Goal: Task Accomplishment & Management: Use online tool/utility

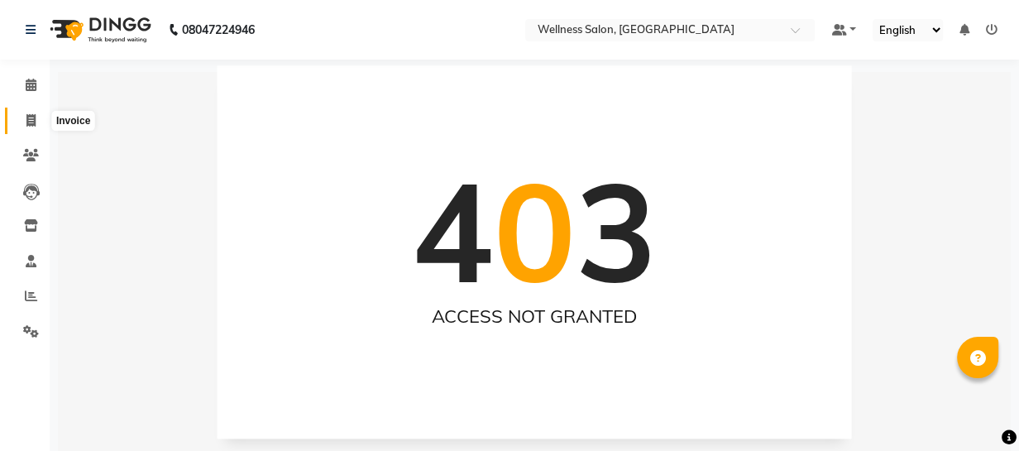
click at [31, 122] on icon at bounding box center [30, 120] width 9 height 12
select select "service"
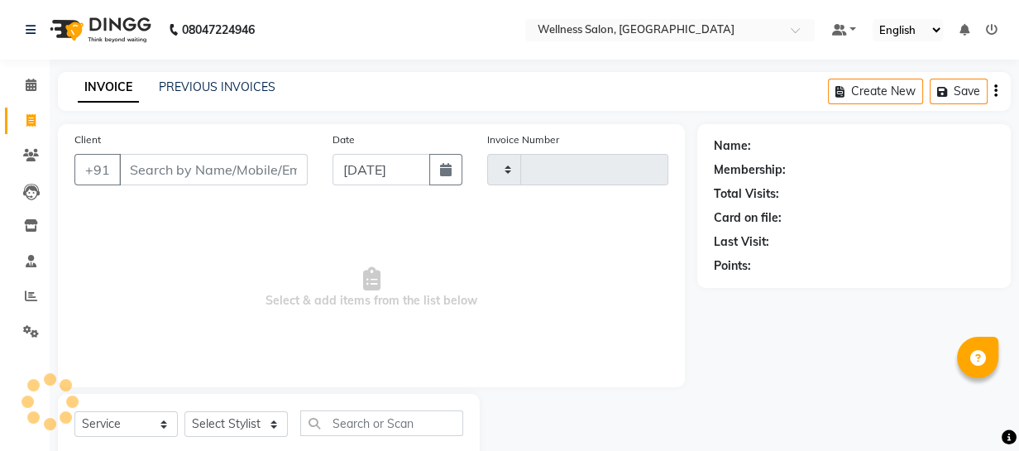
scroll to position [46, 0]
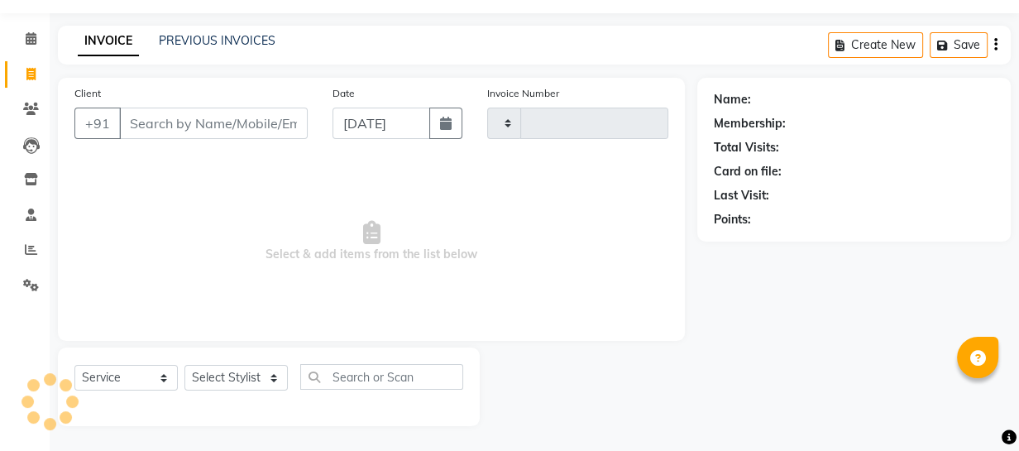
type input "1430"
select select "4872"
click at [26, 38] on icon at bounding box center [31, 38] width 11 height 12
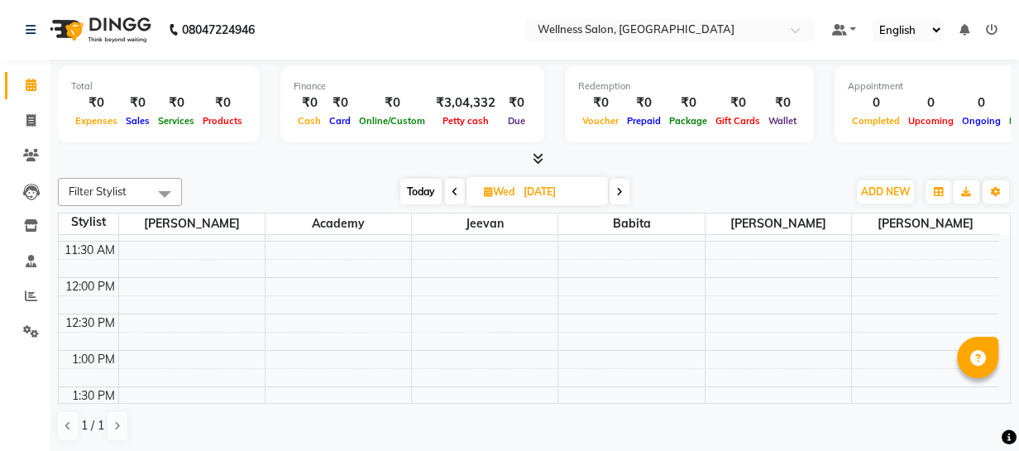
scroll to position [197, 0]
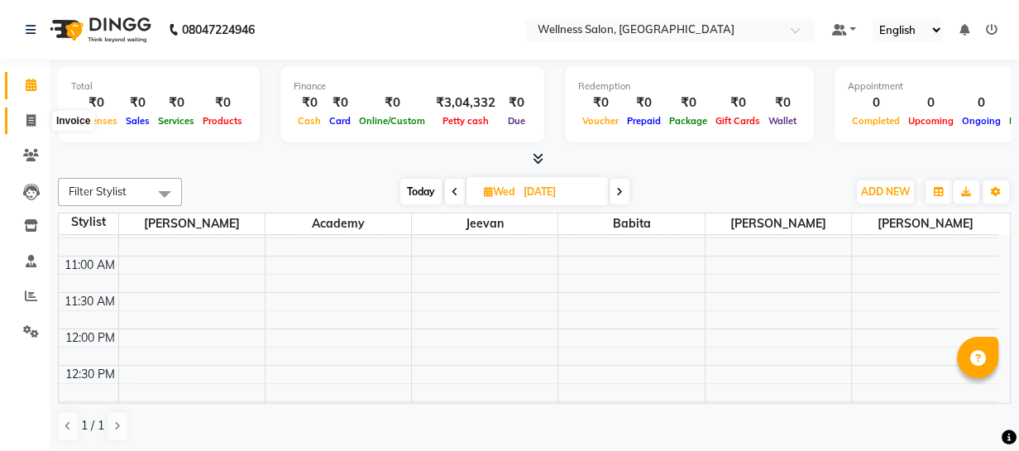
click at [27, 121] on icon at bounding box center [30, 120] width 9 height 12
select select "service"
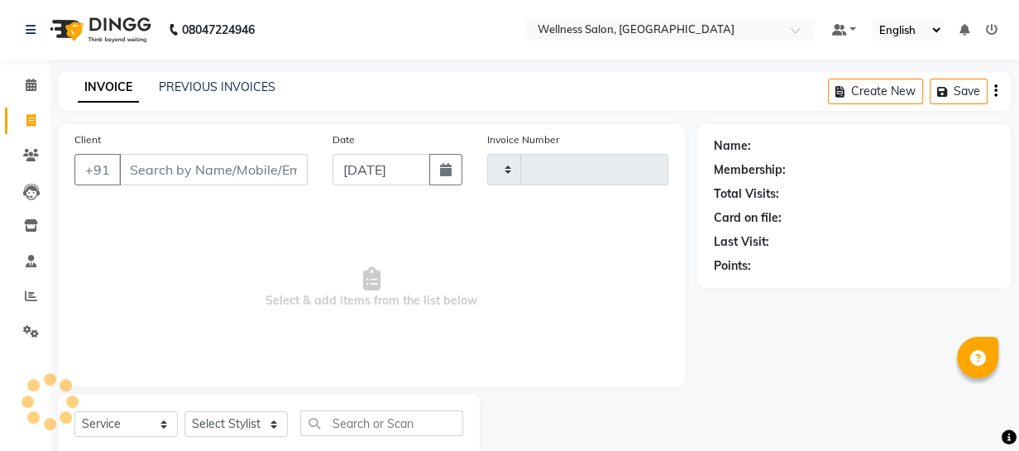
type input "1430"
select select "4872"
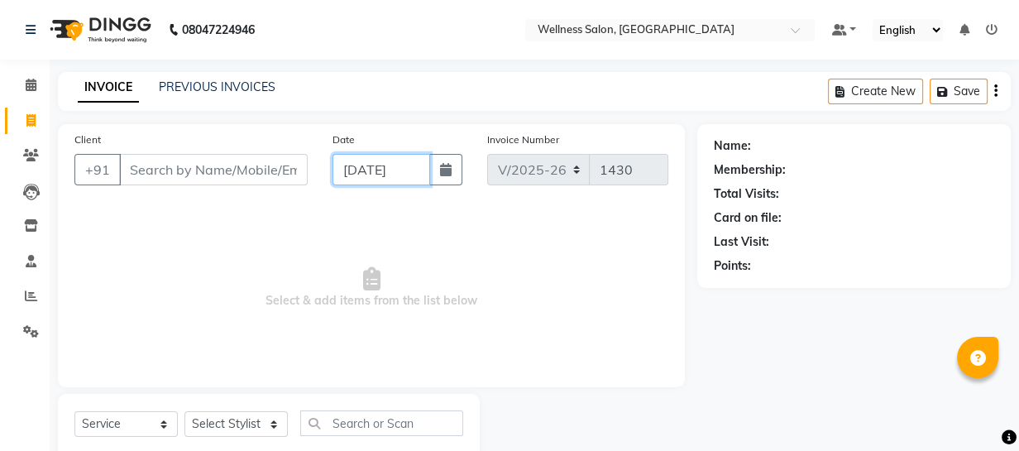
click at [350, 165] on input "[DATE]" at bounding box center [381, 169] width 98 height 31
select select "9"
select select "2025"
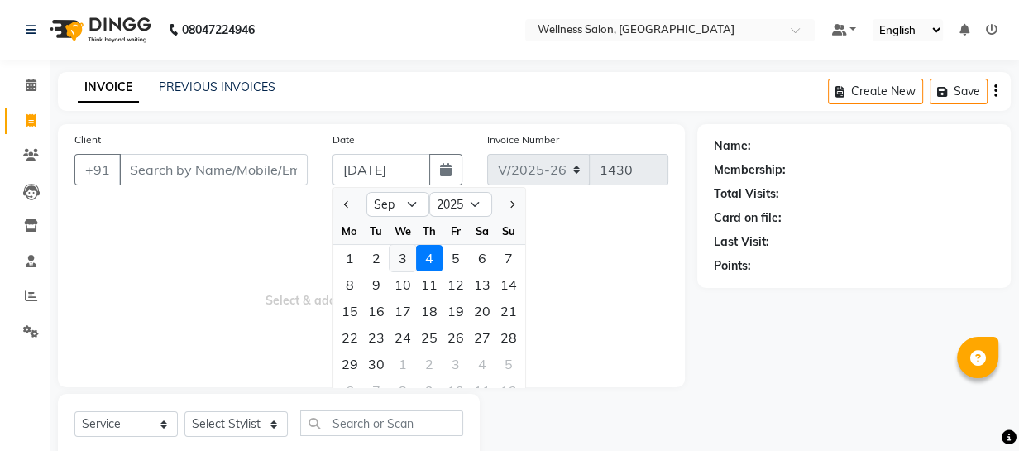
click at [401, 265] on div "3" at bounding box center [403, 258] width 26 height 26
type input "[DATE]"
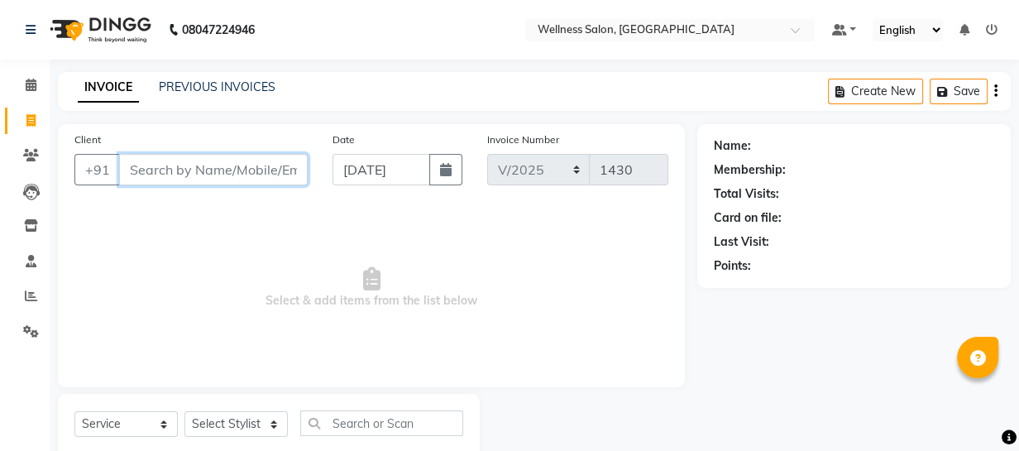
click at [252, 162] on input "Client" at bounding box center [213, 169] width 189 height 31
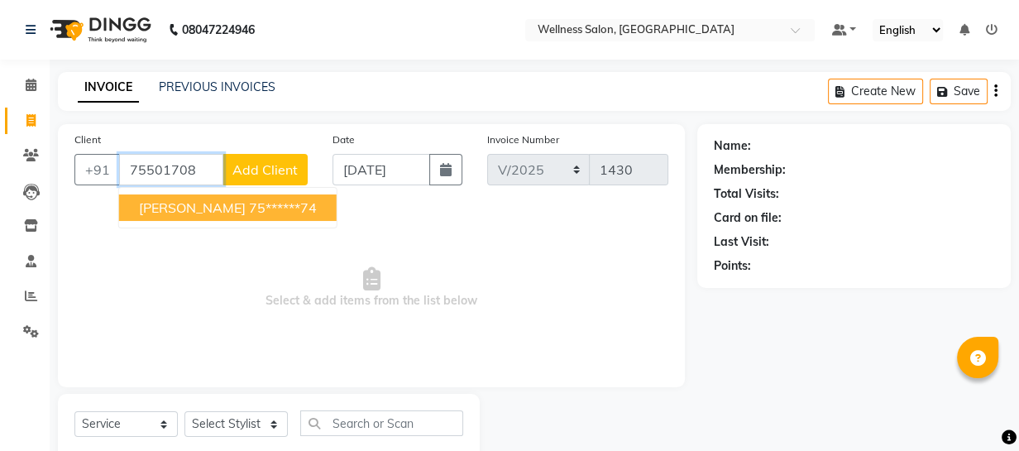
click at [148, 213] on span "[PERSON_NAME]" at bounding box center [192, 207] width 107 height 17
type input "75******74"
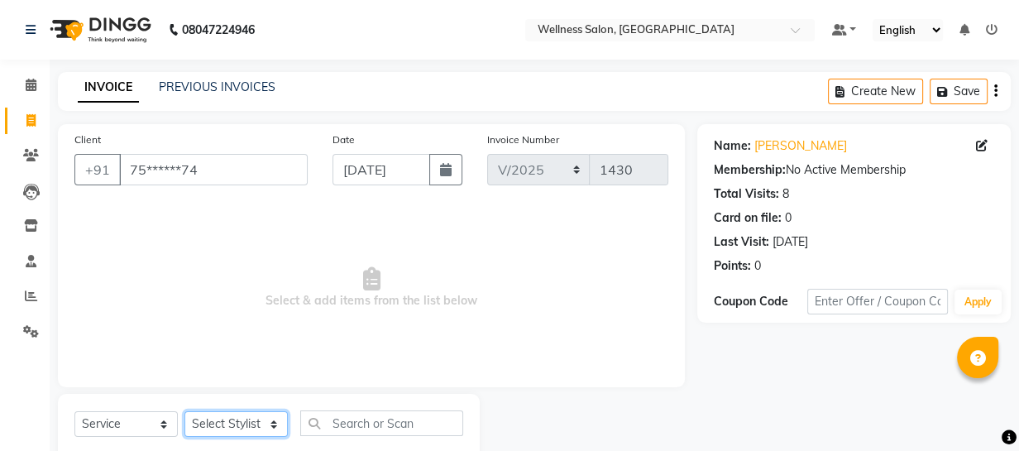
click at [239, 432] on select "Select Stylist Academy Babita [PERSON_NAME] Manager [PERSON_NAME]" at bounding box center [235, 424] width 103 height 26
select select "30219"
click at [184, 411] on select "Select Stylist Academy Babita [PERSON_NAME] Manager [PERSON_NAME]" at bounding box center [235, 424] width 103 height 26
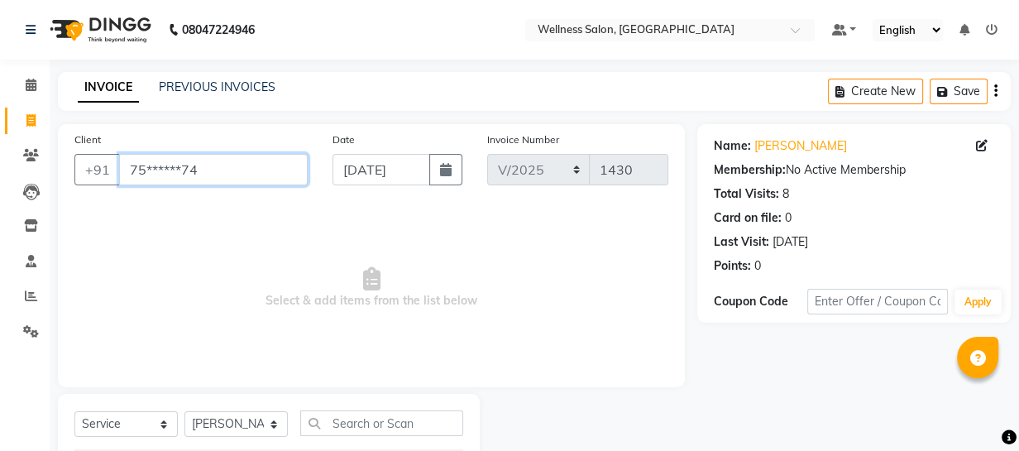
click at [219, 165] on input "75******74" at bounding box center [213, 169] width 189 height 31
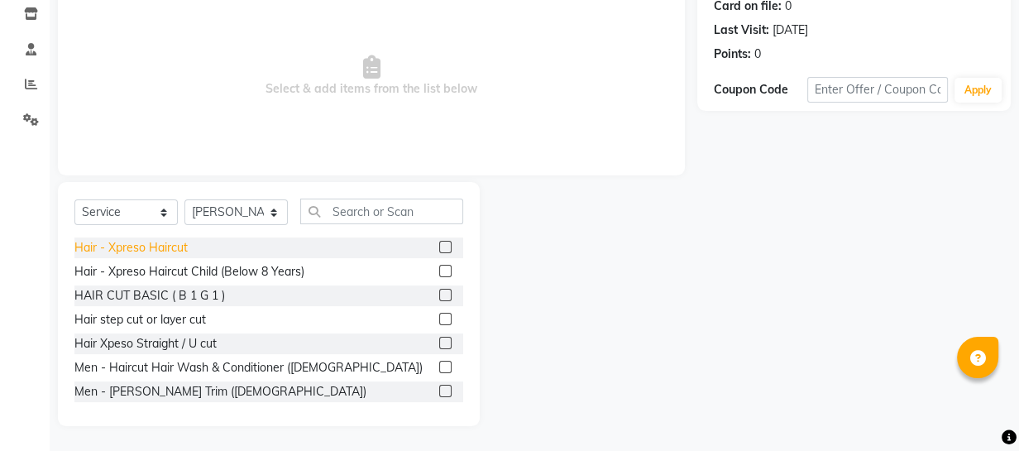
click at [167, 246] on div "Hair - Xpreso Haircut" at bounding box center [130, 247] width 113 height 17
checkbox input "false"
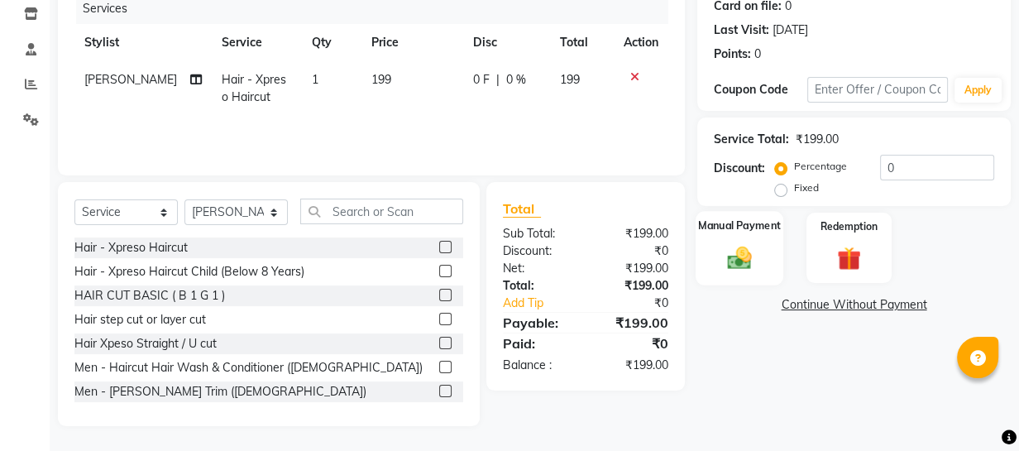
click at [729, 262] on img at bounding box center [739, 257] width 41 height 28
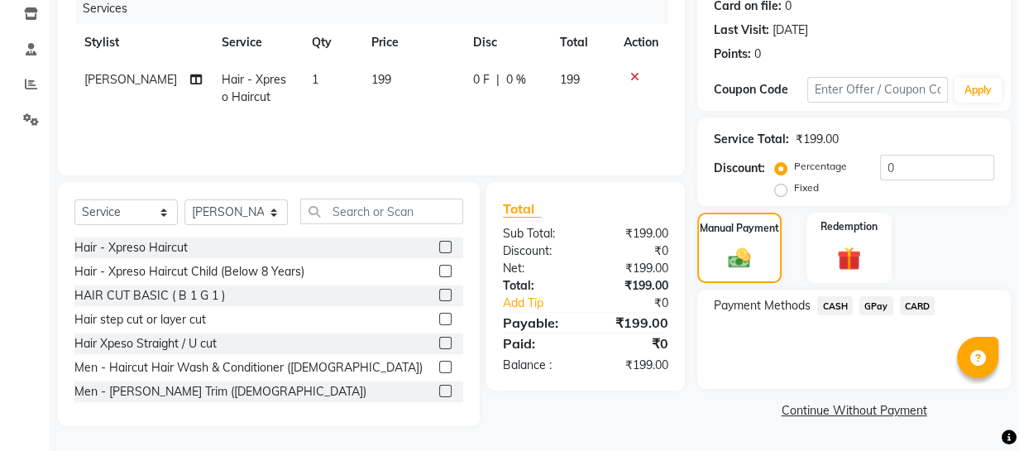
click at [866, 303] on span "GPay" at bounding box center [876, 305] width 34 height 19
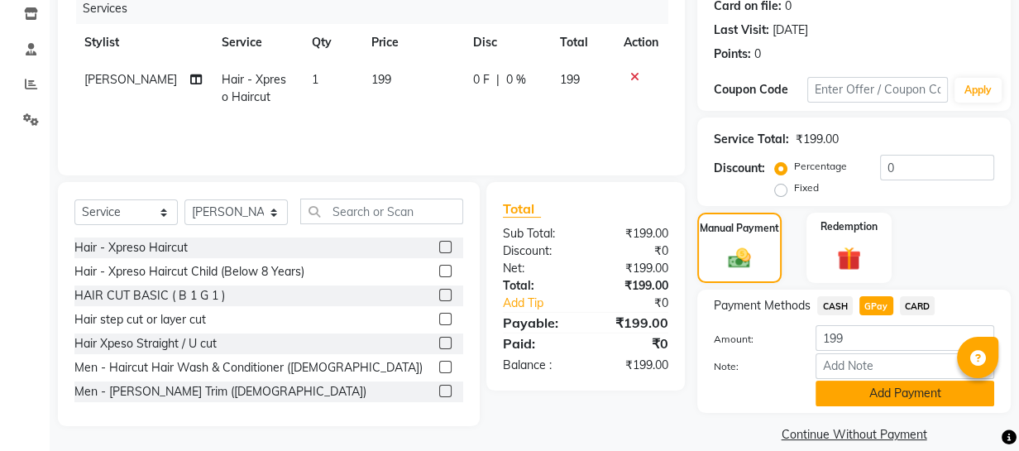
click at [869, 388] on button "Add Payment" at bounding box center [904, 393] width 179 height 26
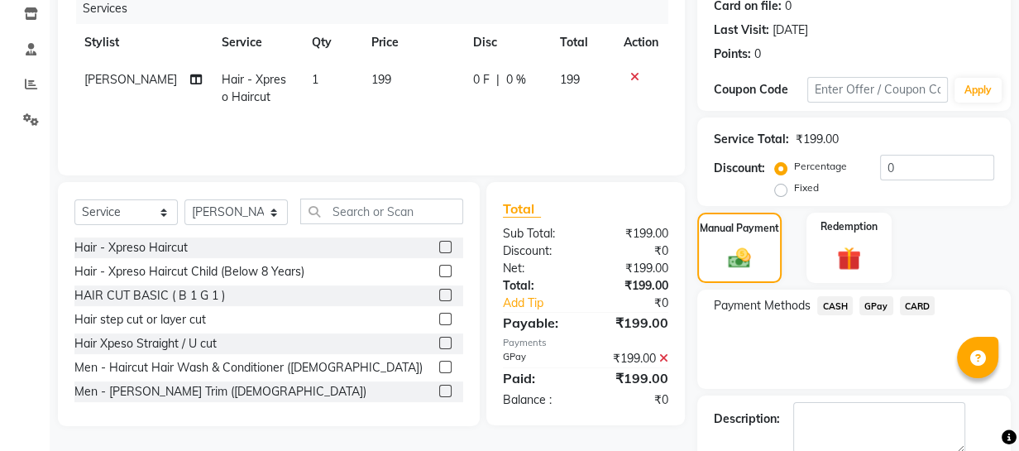
scroll to position [300, 0]
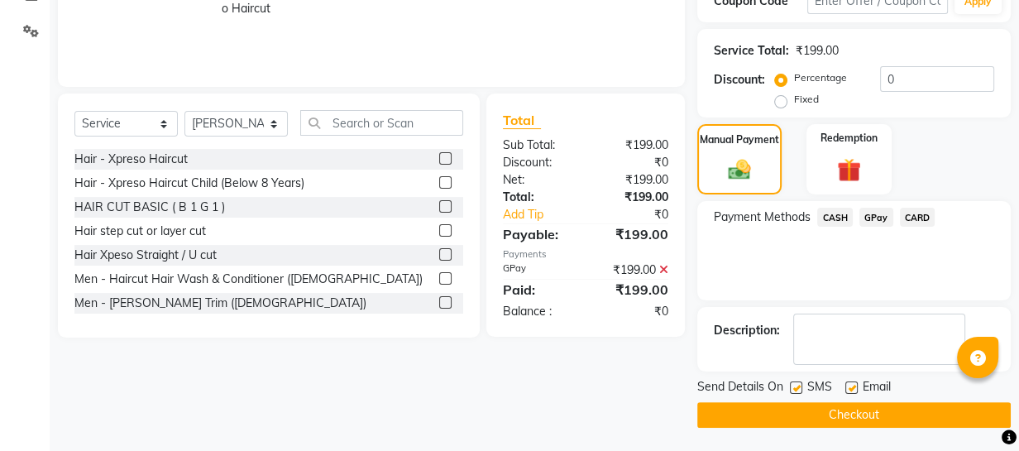
click at [889, 411] on button "Checkout" at bounding box center [853, 415] width 313 height 26
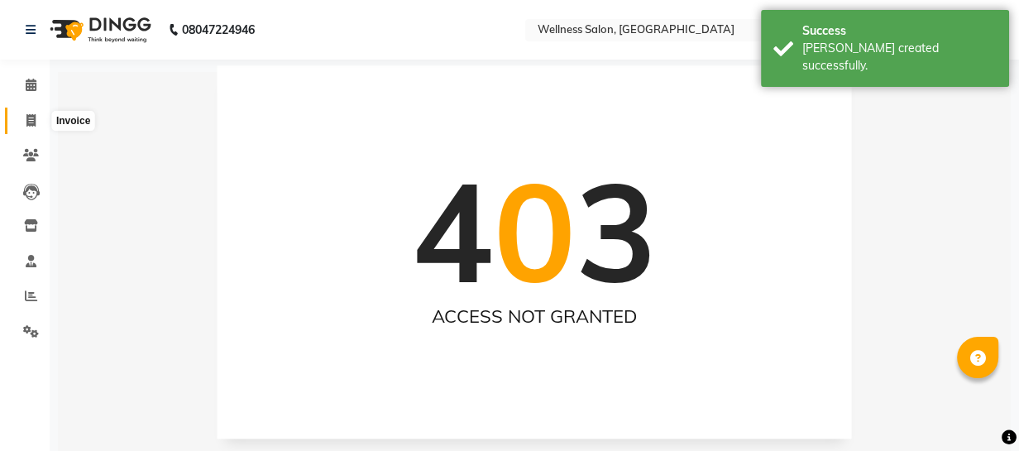
click at [24, 116] on span at bounding box center [31, 121] width 29 height 19
select select "service"
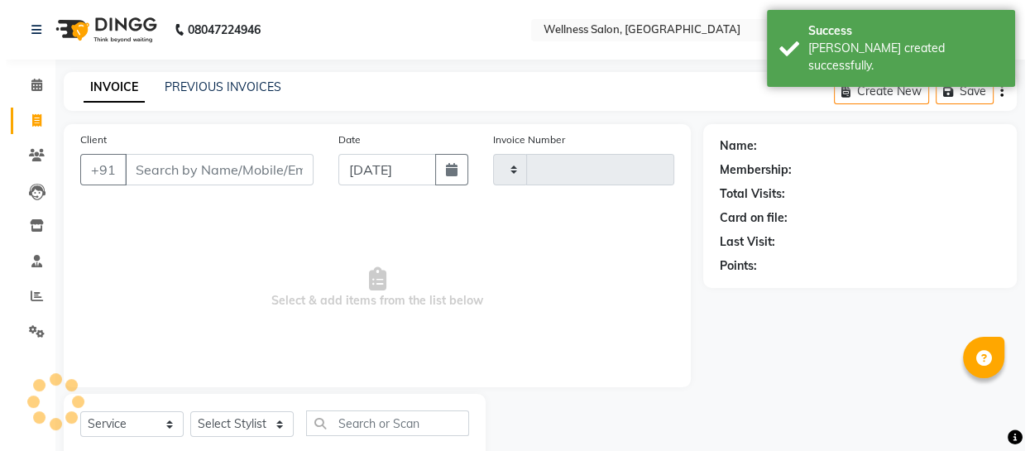
scroll to position [46, 0]
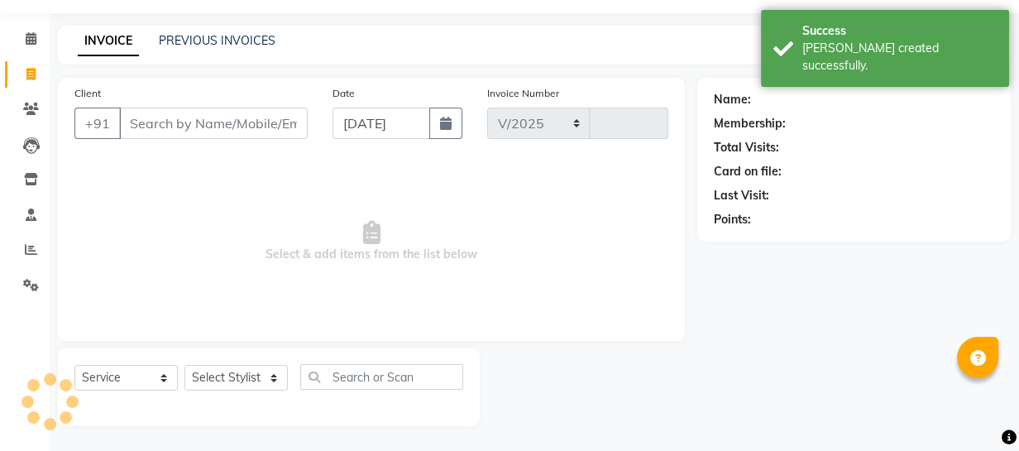
select select "4872"
type input "1431"
click at [345, 124] on input "[DATE]" at bounding box center [381, 123] width 98 height 31
select select "9"
select select "2025"
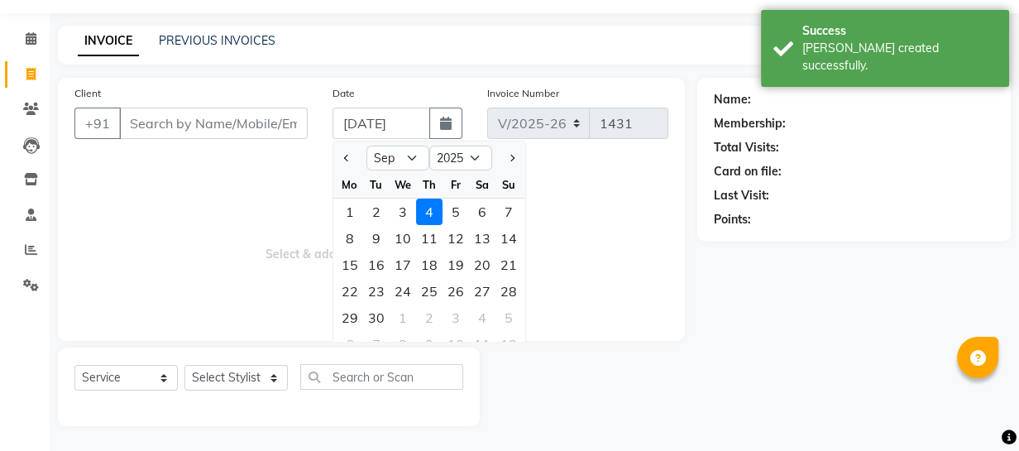
click at [402, 215] on div "3" at bounding box center [403, 211] width 26 height 26
type input "[DATE]"
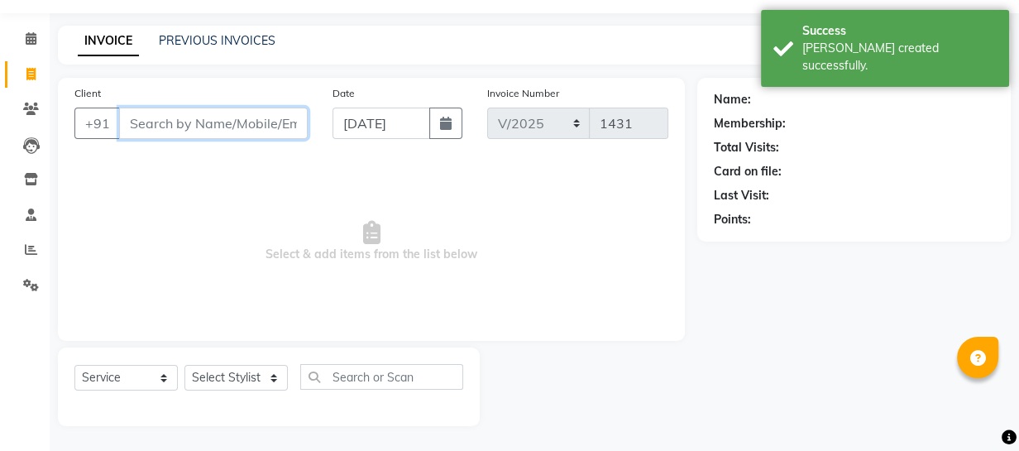
click at [211, 126] on input "Client" at bounding box center [213, 123] width 189 height 31
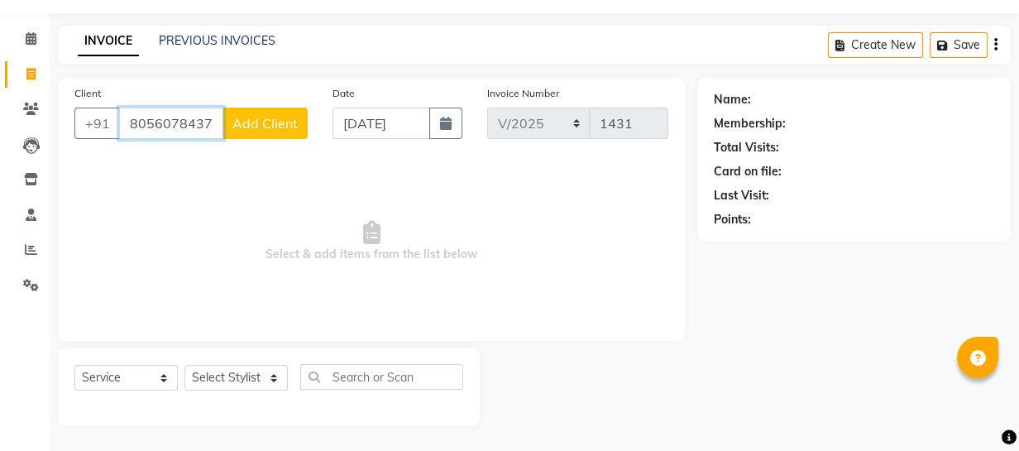
type input "8056078437"
click at [248, 117] on span "Add Client" at bounding box center [264, 123] width 65 height 17
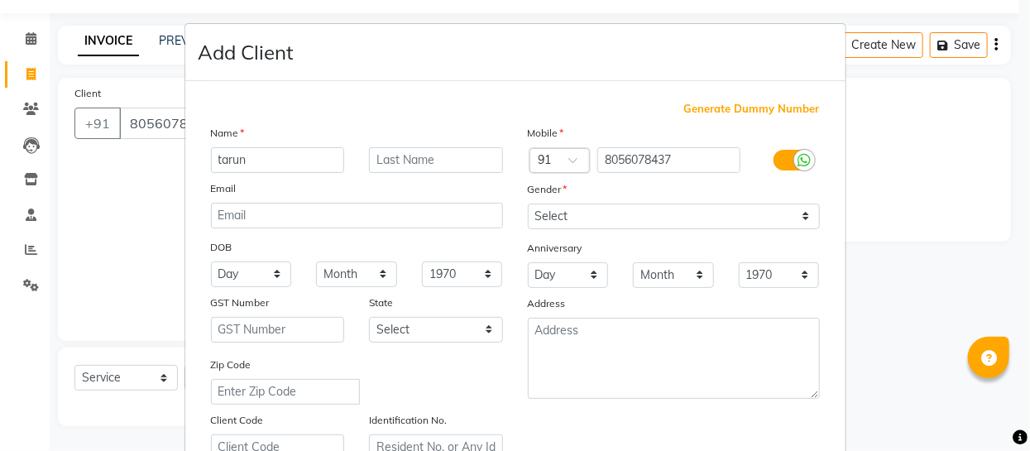
type input "tarun"
click at [552, 215] on select "Select [DEMOGRAPHIC_DATA] [DEMOGRAPHIC_DATA] Other Prefer Not To Say" at bounding box center [674, 216] width 292 height 26
select select "[DEMOGRAPHIC_DATA]"
click at [528, 203] on select "Select [DEMOGRAPHIC_DATA] [DEMOGRAPHIC_DATA] Other Prefer Not To Say" at bounding box center [674, 216] width 292 height 26
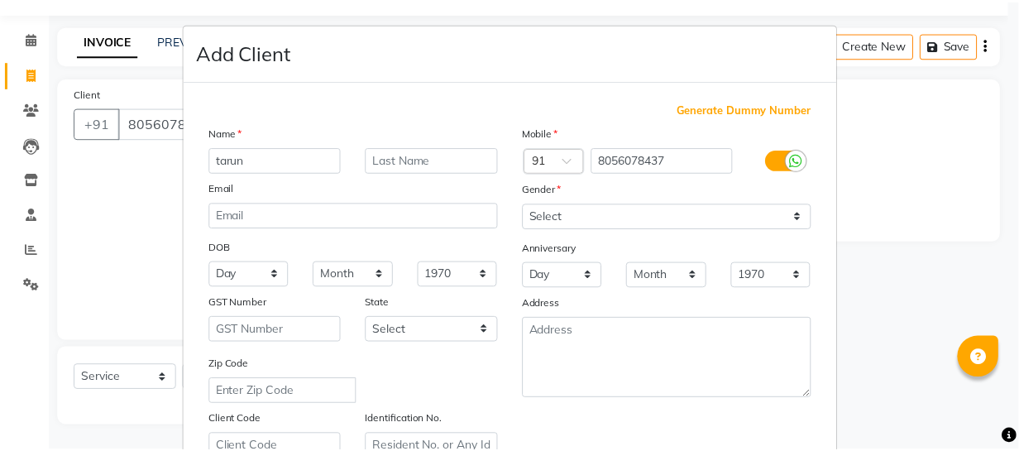
scroll to position [317, 0]
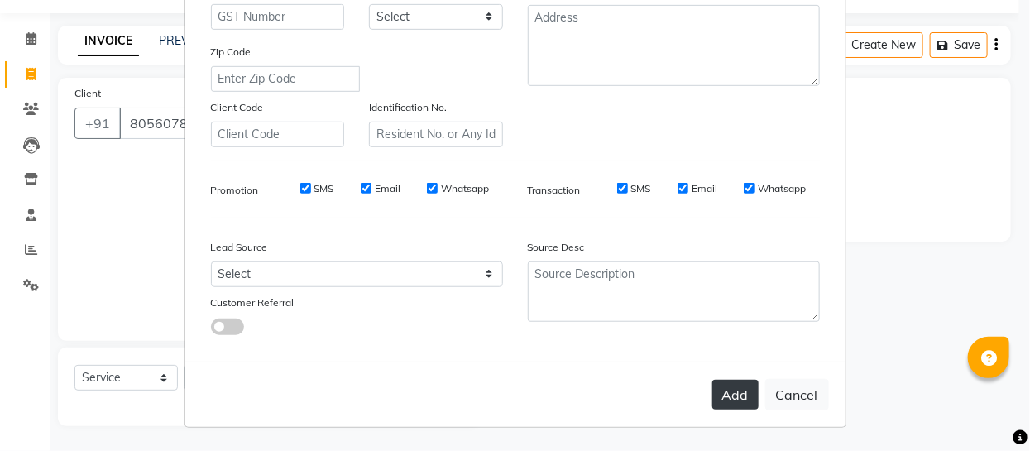
click at [734, 394] on button "Add" at bounding box center [735, 395] width 46 height 30
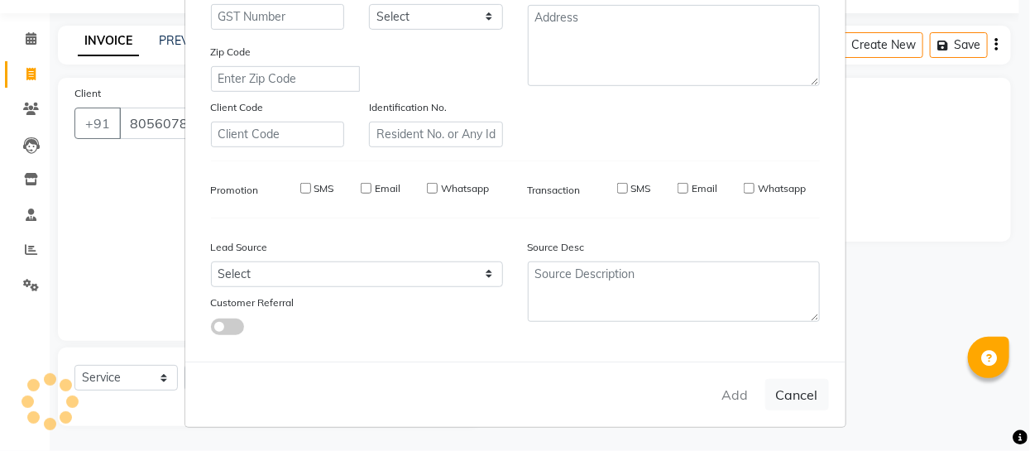
type input "80******37"
select select
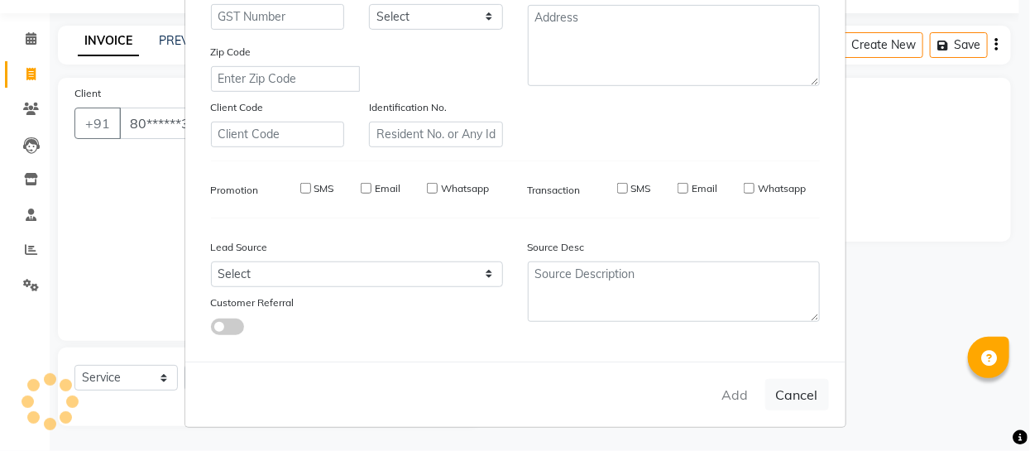
select select
checkbox input "false"
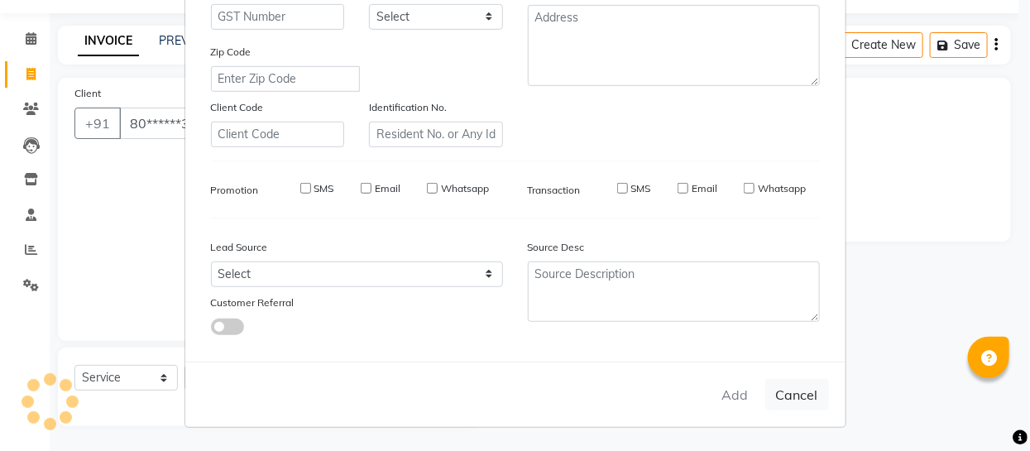
checkbox input "false"
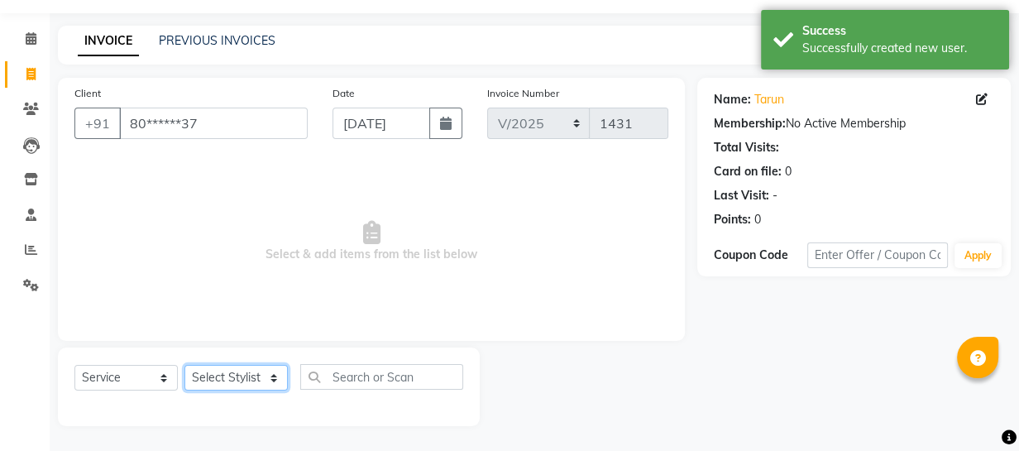
click at [214, 380] on select "Select Stylist Academy Babita [PERSON_NAME] Manager [PERSON_NAME]" at bounding box center [235, 378] width 103 height 26
select select "61588"
click at [184, 365] on select "Select Stylist Academy Babita [PERSON_NAME] Manager [PERSON_NAME]" at bounding box center [235, 378] width 103 height 26
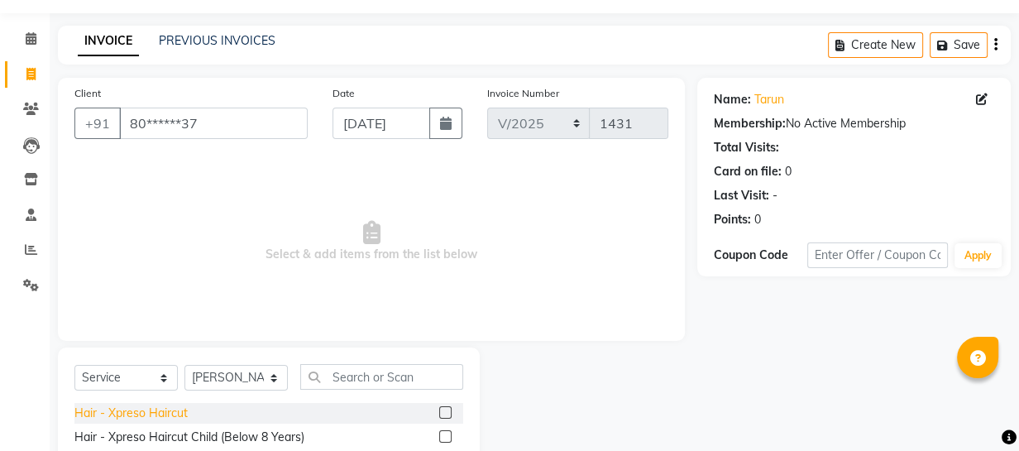
click at [165, 406] on div "Hair - Xpreso Haircut" at bounding box center [130, 412] width 113 height 17
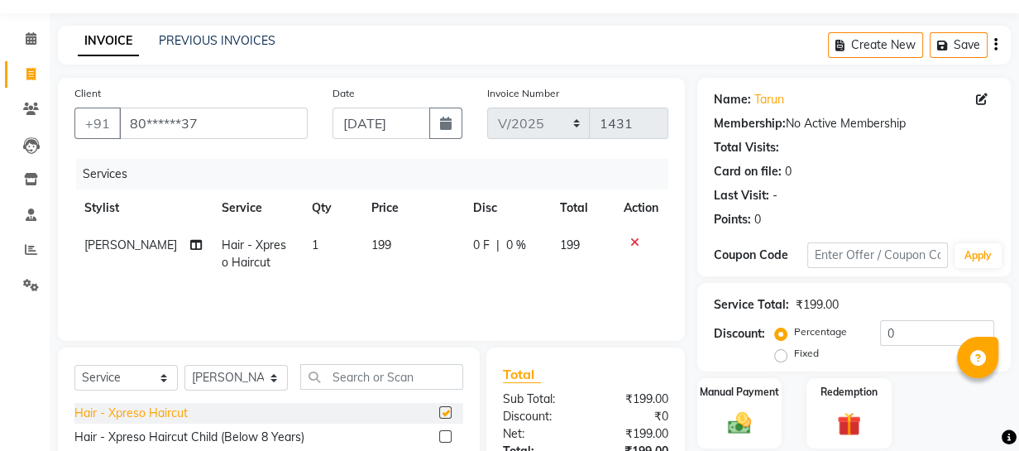
checkbox input "false"
click at [182, 433] on div "Hair - Xpreso Haircut Child (Below 8 Years)" at bounding box center [189, 436] width 230 height 17
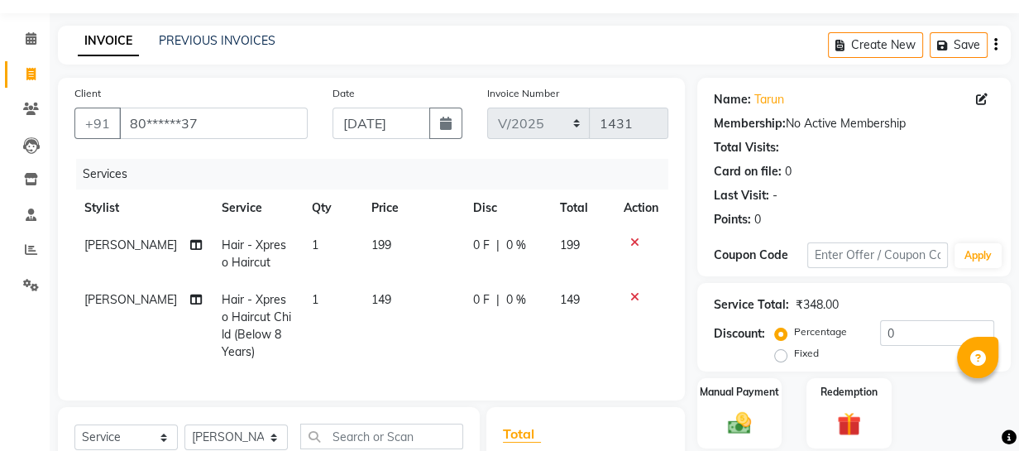
checkbox input "false"
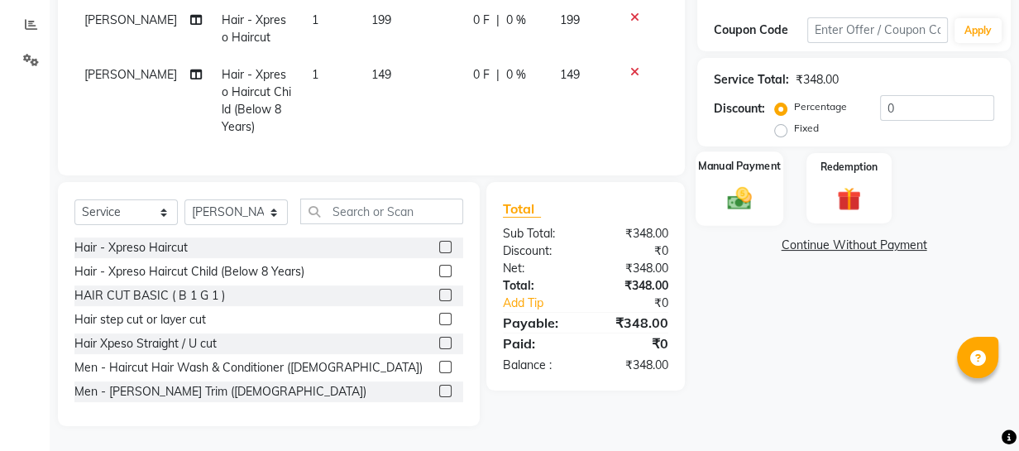
click at [748, 189] on img at bounding box center [739, 198] width 41 height 28
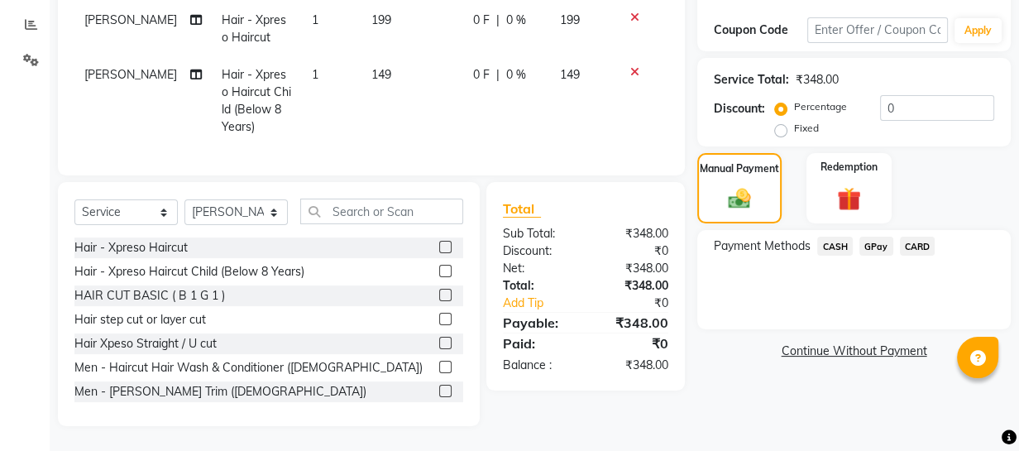
click at [868, 240] on span "GPay" at bounding box center [876, 246] width 34 height 19
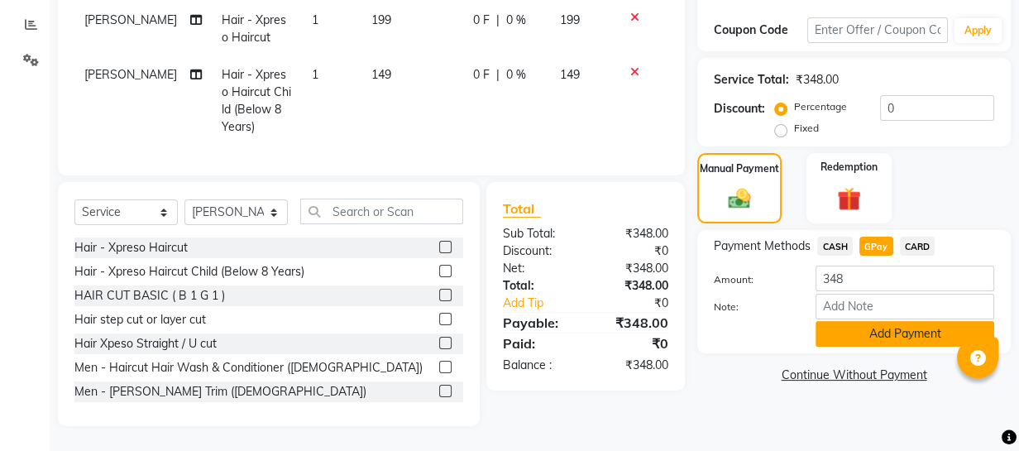
click at [863, 327] on button "Add Payment" at bounding box center [904, 334] width 179 height 26
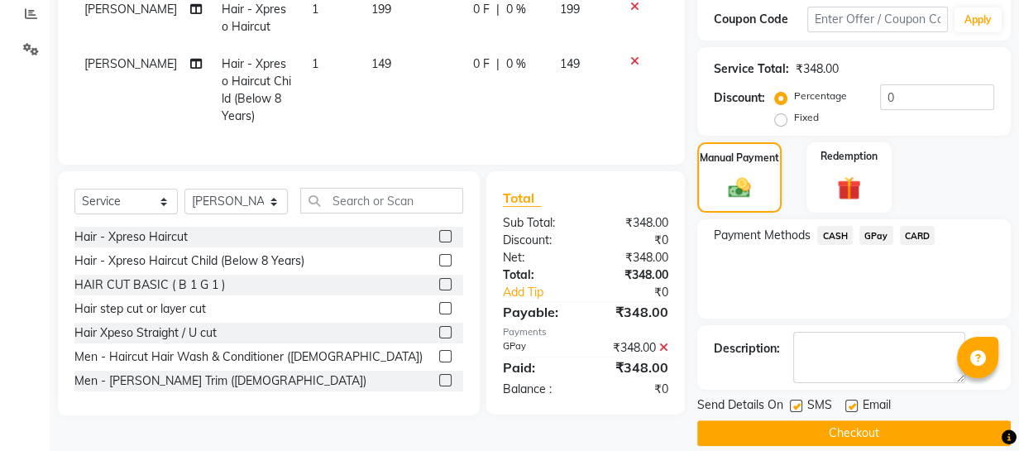
click at [829, 428] on button "Checkout" at bounding box center [853, 433] width 313 height 26
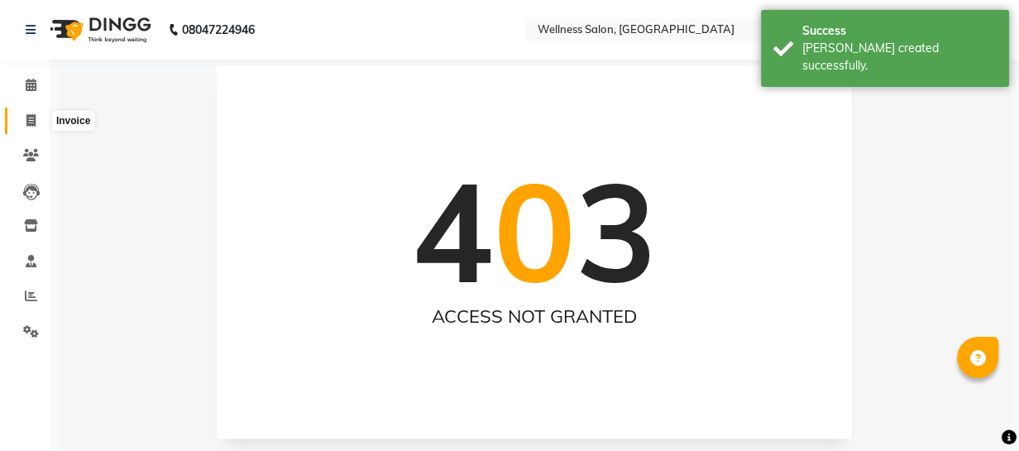
click at [26, 124] on icon at bounding box center [30, 120] width 9 height 12
select select "service"
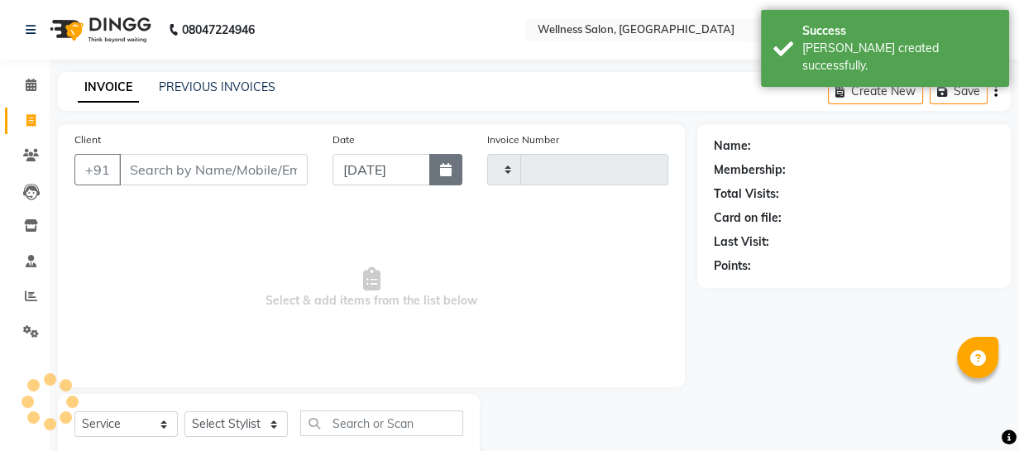
scroll to position [46, 0]
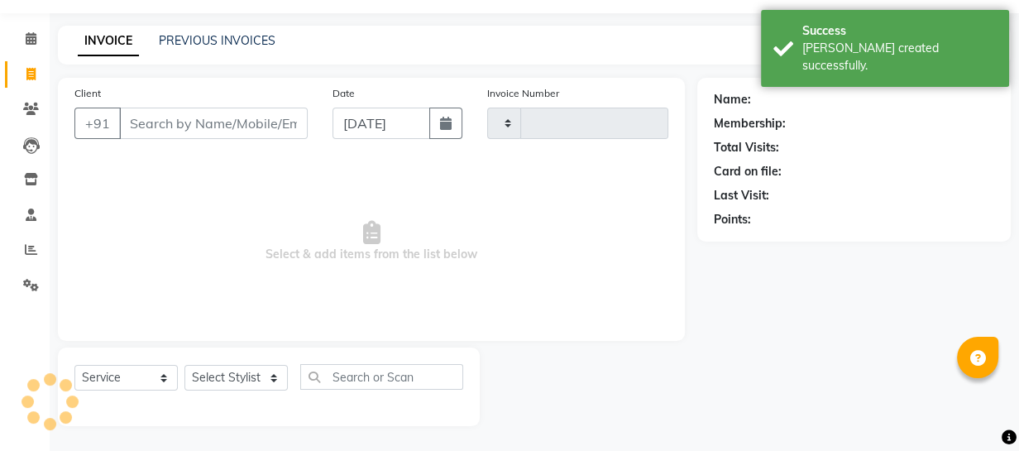
type input "1432"
select select "4872"
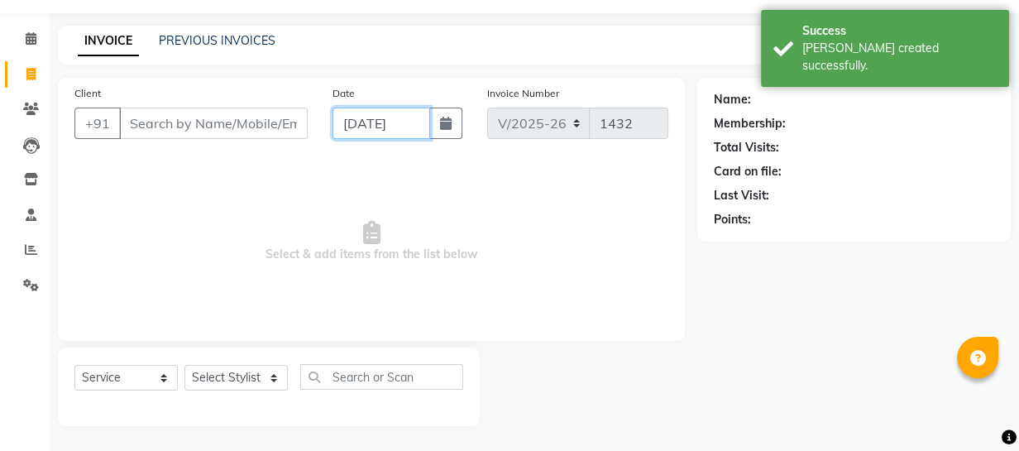
click at [351, 118] on input "[DATE]" at bounding box center [381, 123] width 98 height 31
select select "9"
select select "2025"
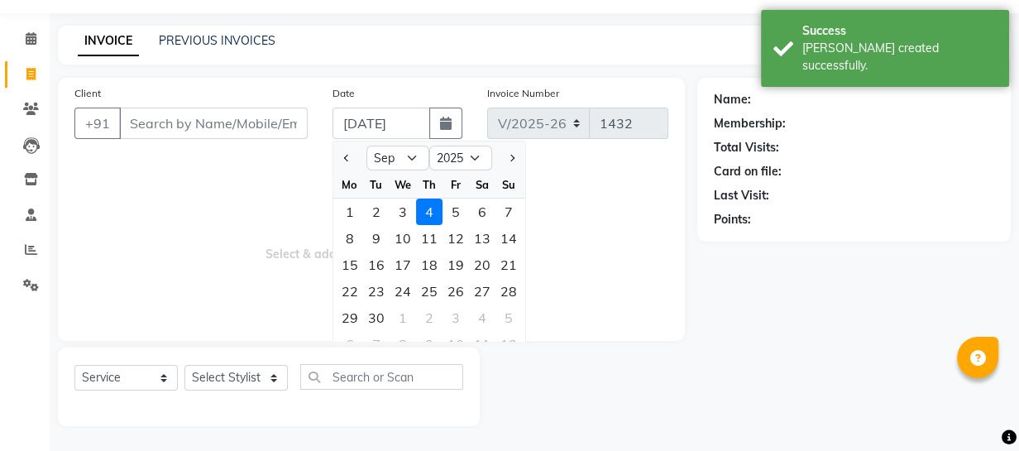
click at [396, 212] on div "3" at bounding box center [403, 211] width 26 height 26
type input "[DATE]"
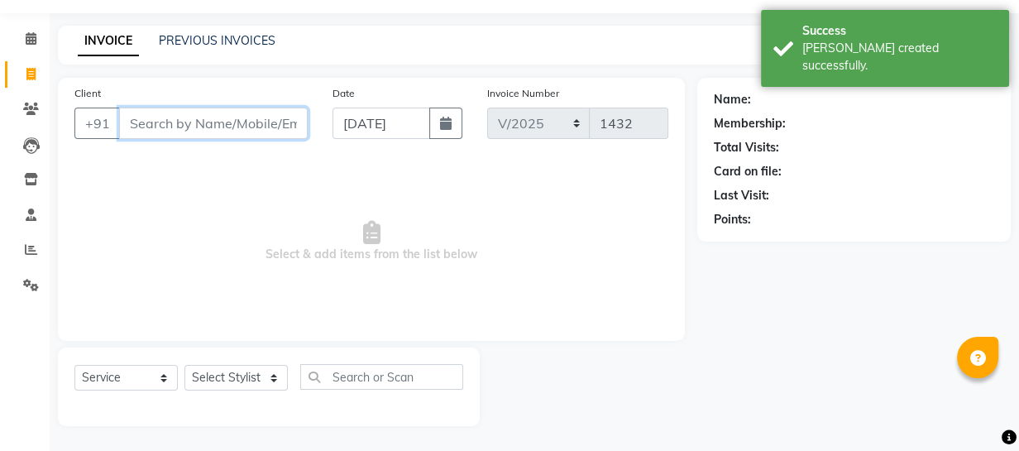
click at [215, 122] on input "Client" at bounding box center [213, 123] width 189 height 31
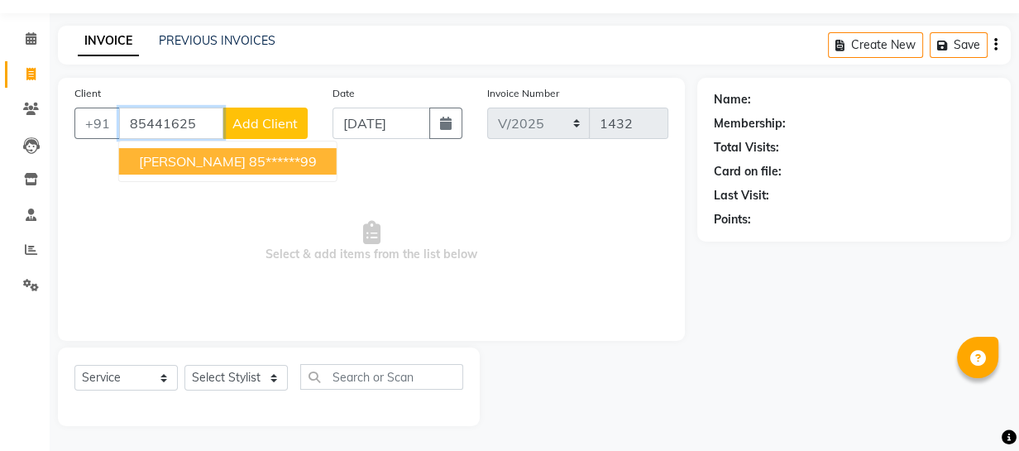
click at [249, 154] on ngb-highlight "85******99" at bounding box center [283, 161] width 68 height 17
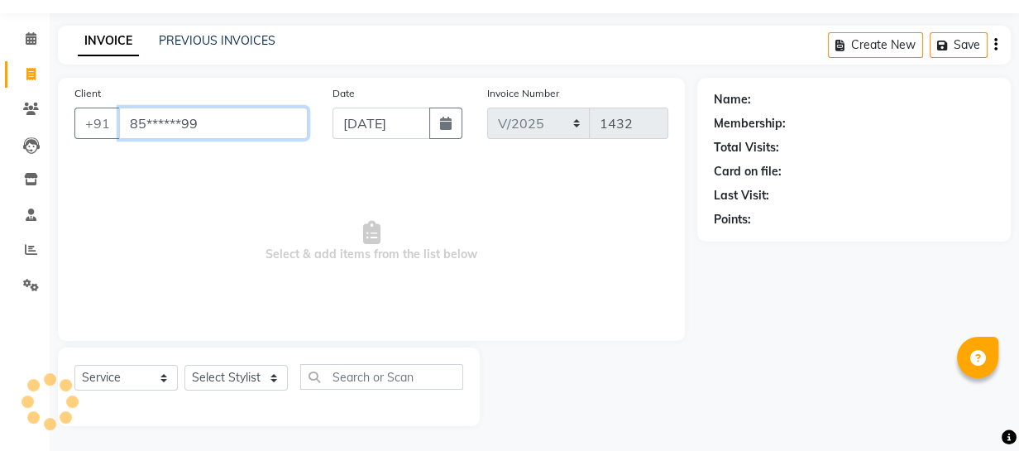
type input "85******99"
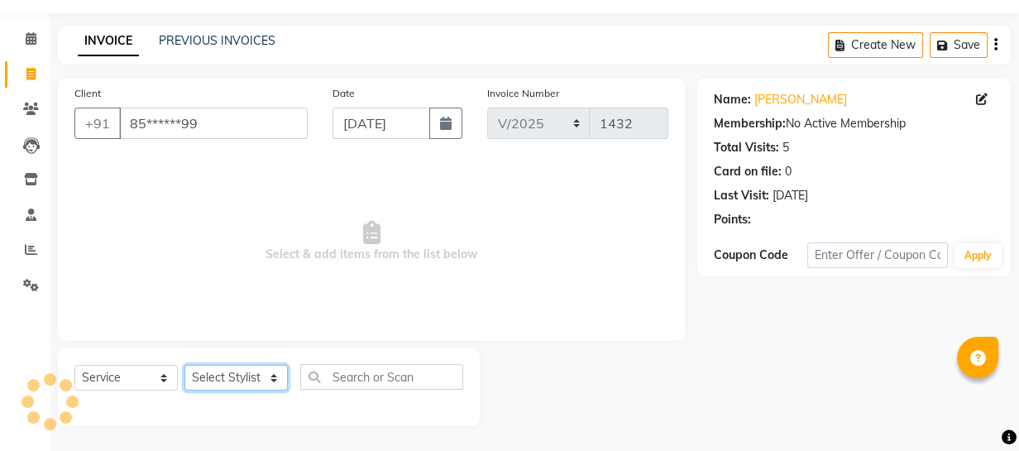
click at [226, 380] on select "Select Stylist Academy Babita [PERSON_NAME] Manager [PERSON_NAME]" at bounding box center [235, 378] width 103 height 26
select select "61588"
click at [184, 365] on select "Select Stylist Academy Babita [PERSON_NAME] Manager [PERSON_NAME]" at bounding box center [235, 378] width 103 height 26
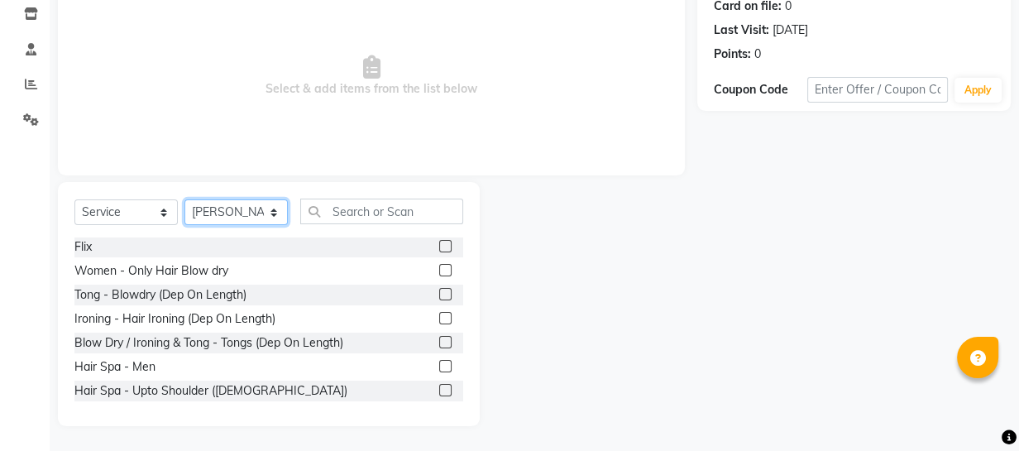
scroll to position [511, 0]
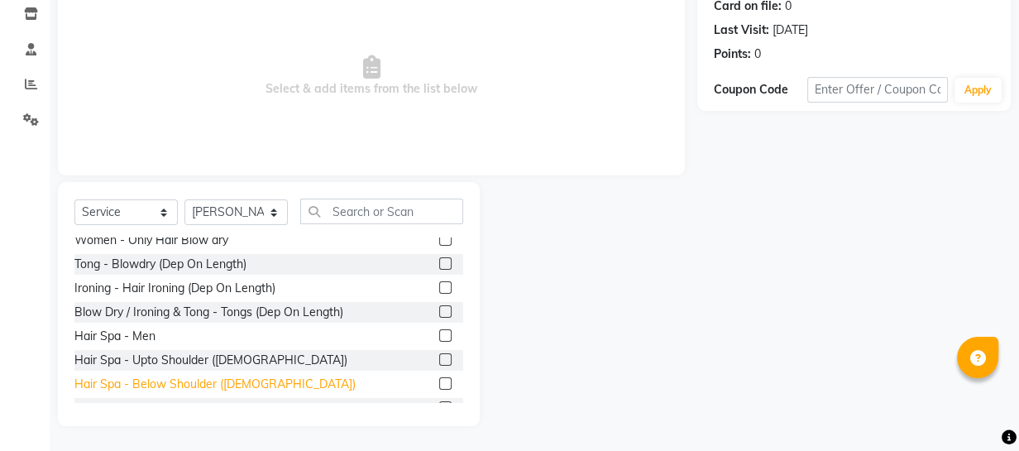
click at [198, 380] on div "Hair Spa - Below Shoulder ([DEMOGRAPHIC_DATA])" at bounding box center [214, 383] width 281 height 17
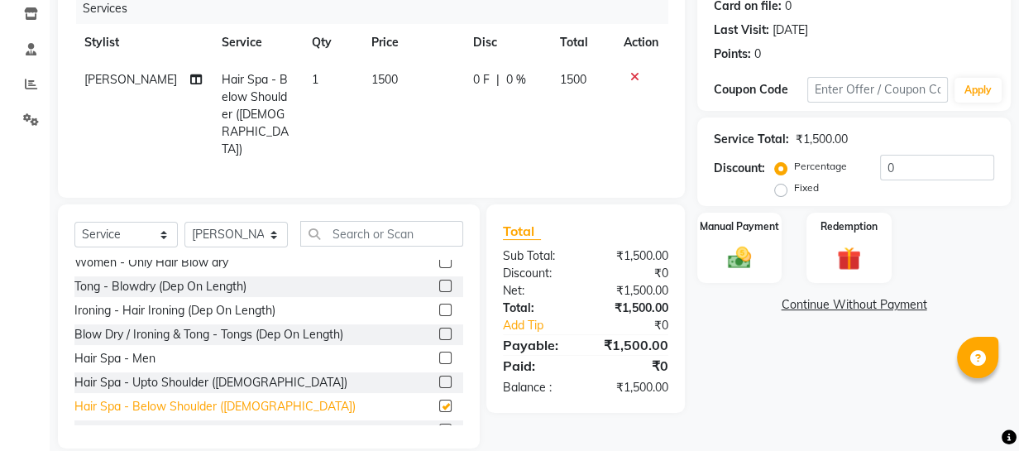
checkbox input "false"
click at [474, 79] on span "0 F" at bounding box center [481, 79] width 17 height 17
select select "61588"
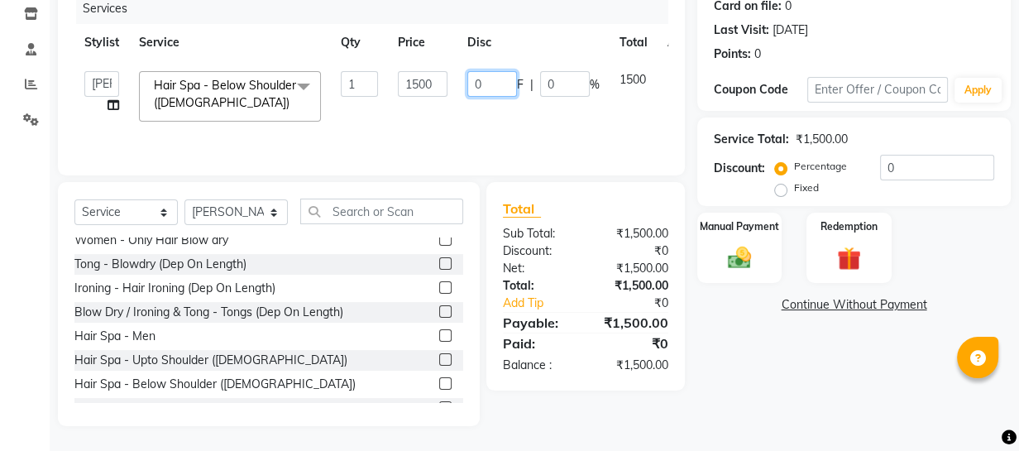
click at [484, 74] on input "0" at bounding box center [492, 84] width 50 height 26
type input "100"
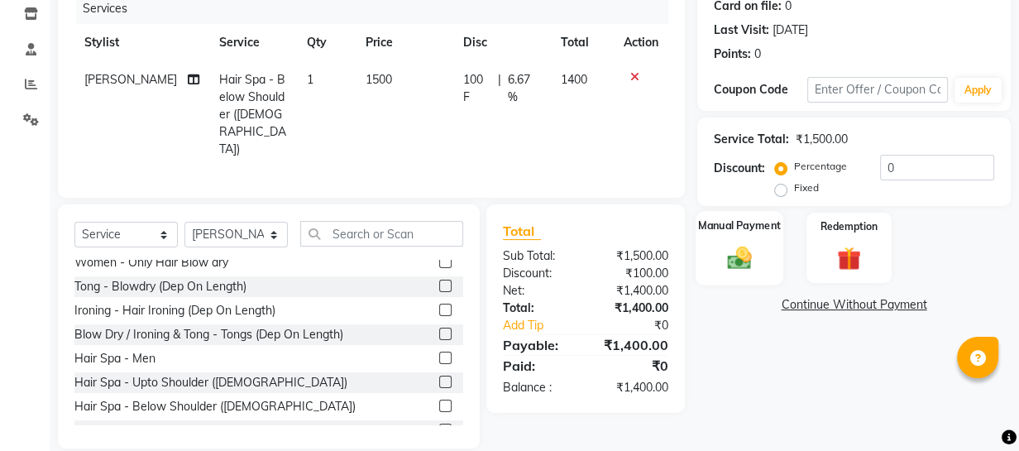
click at [739, 256] on img at bounding box center [739, 257] width 41 height 28
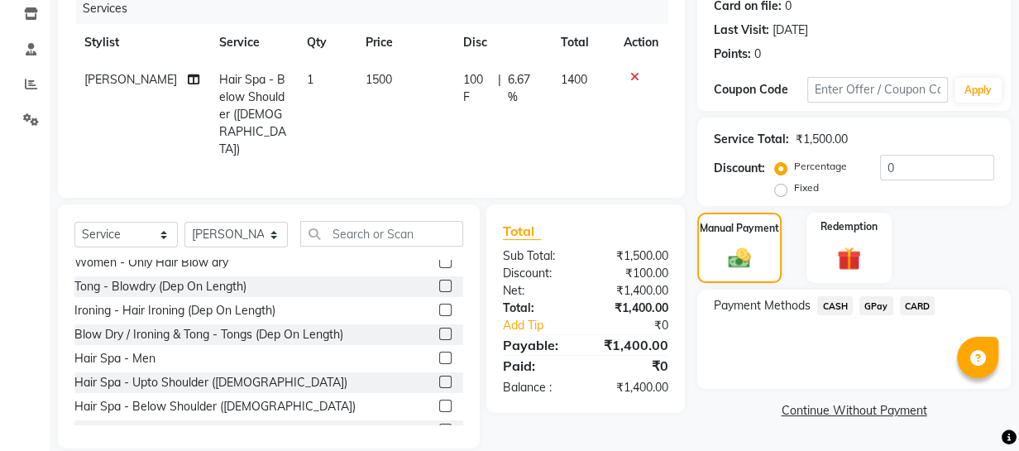
click at [868, 306] on span "GPay" at bounding box center [876, 305] width 34 height 19
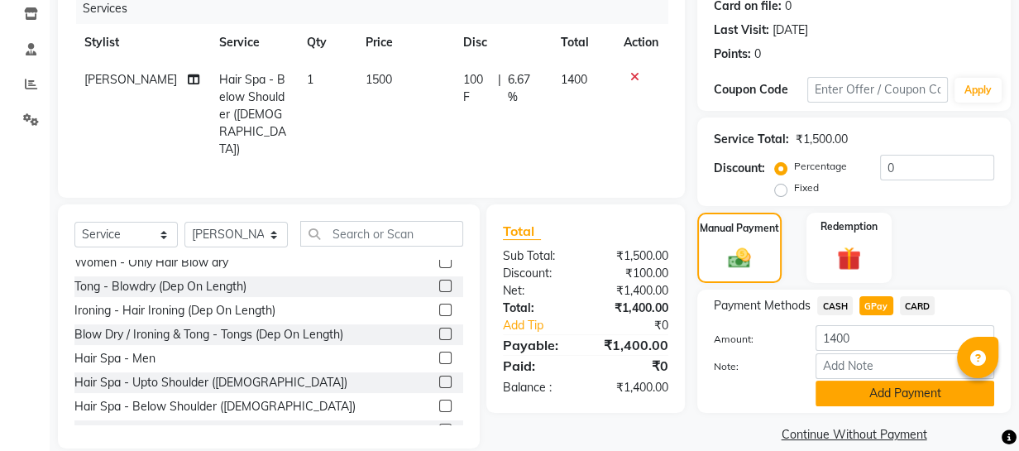
click at [886, 391] on button "Add Payment" at bounding box center [904, 393] width 179 height 26
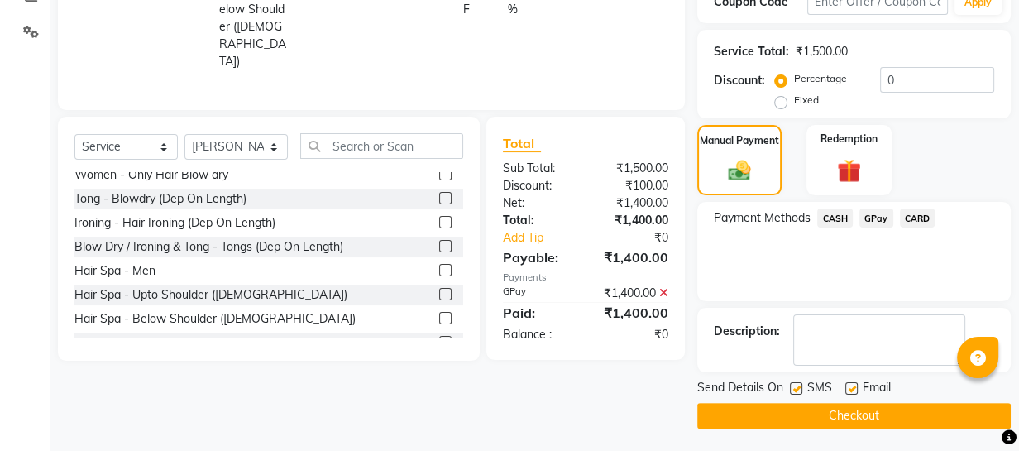
scroll to position [300, 0]
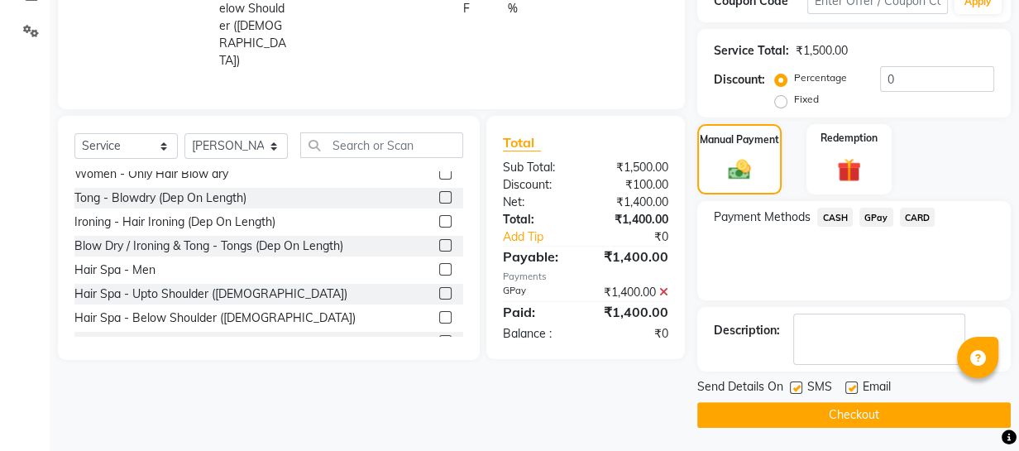
click at [896, 412] on button "Checkout" at bounding box center [853, 415] width 313 height 26
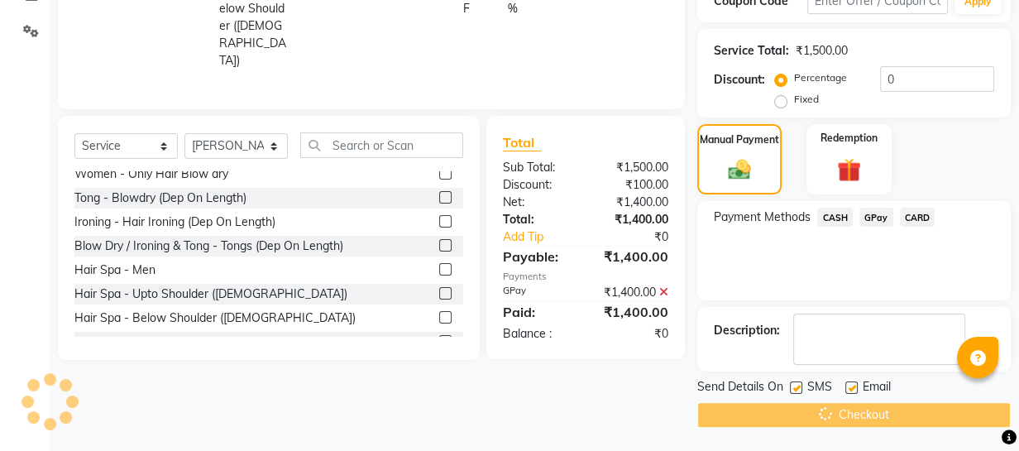
click at [896, 412] on div "Checkout" at bounding box center [853, 415] width 313 height 26
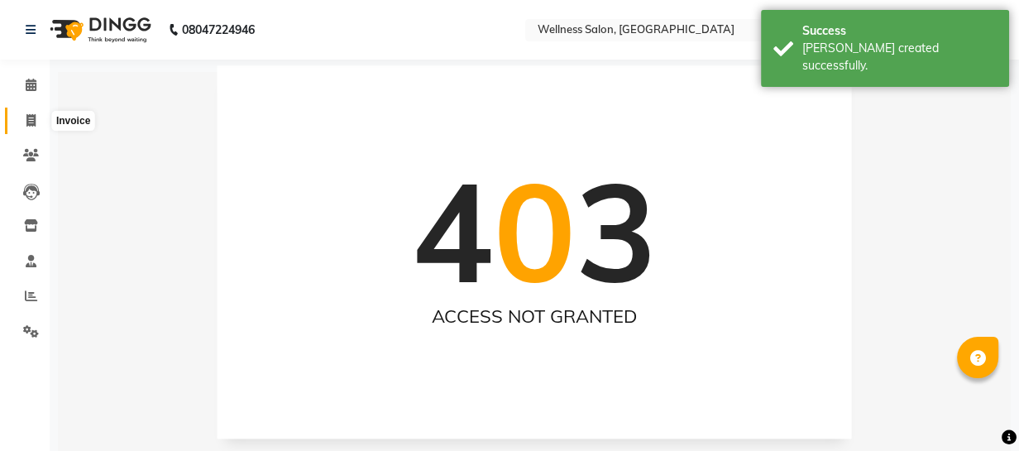
click at [28, 121] on icon at bounding box center [30, 120] width 9 height 12
select select "service"
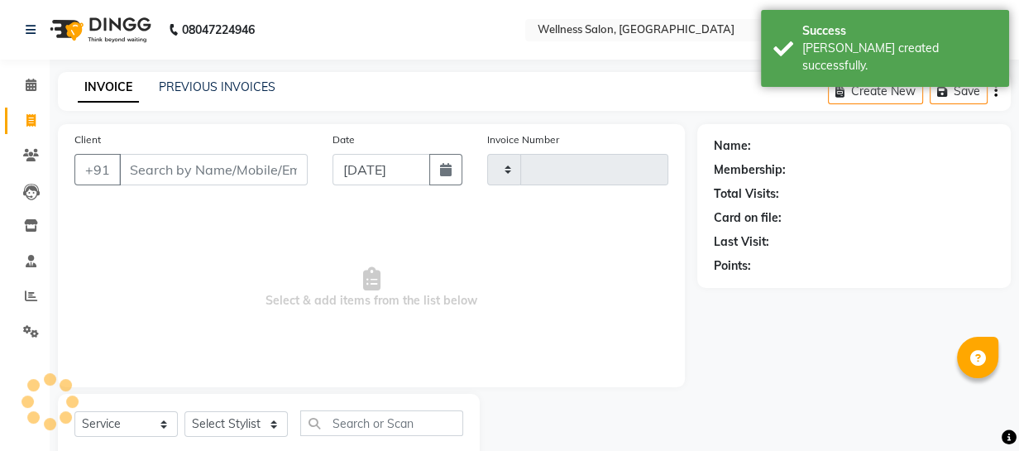
scroll to position [46, 0]
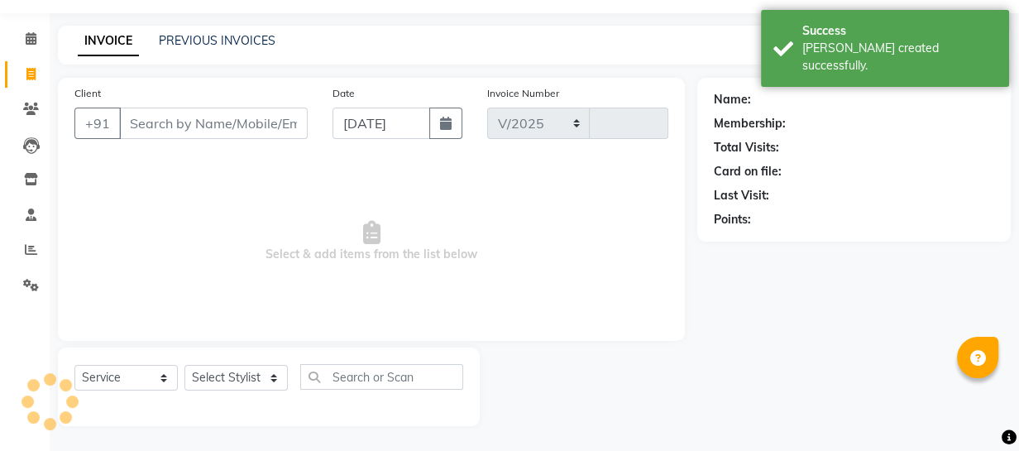
select select "4872"
type input "1433"
click at [351, 125] on input "[DATE]" at bounding box center [381, 123] width 98 height 31
select select "9"
select select "2025"
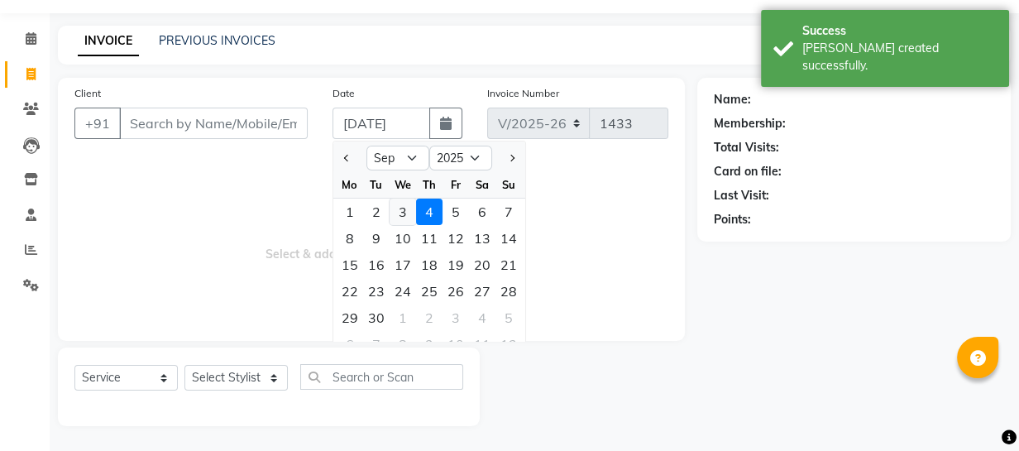
click at [407, 208] on div "3" at bounding box center [403, 211] width 26 height 26
type input "[DATE]"
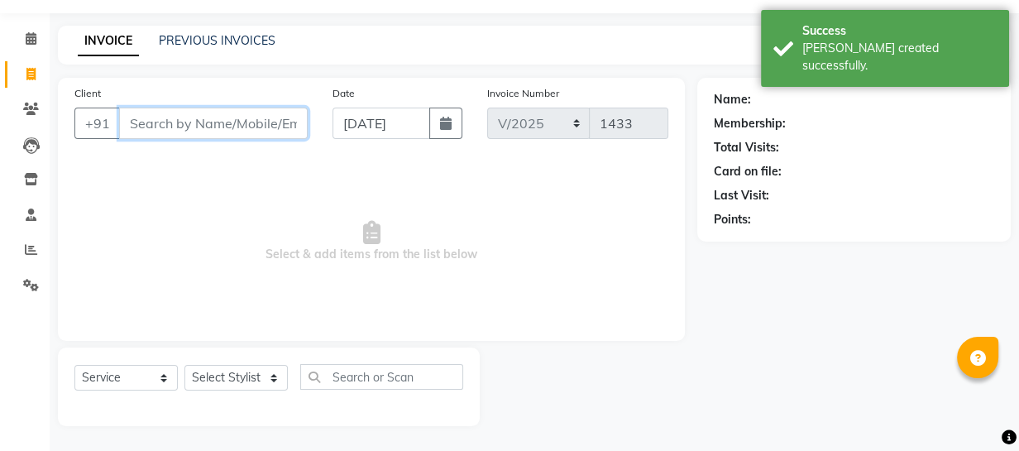
click at [247, 125] on input "Client" at bounding box center [213, 123] width 189 height 31
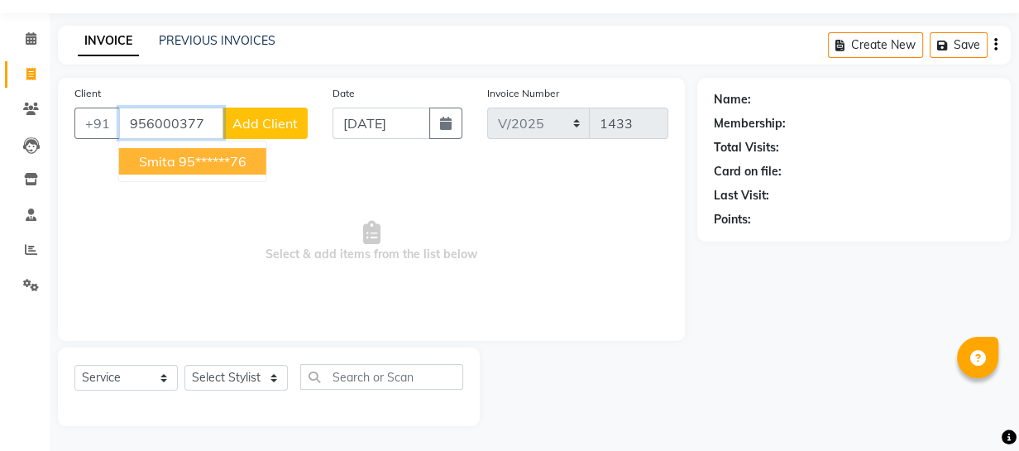
click at [220, 153] on ngb-highlight "95******76" at bounding box center [213, 161] width 68 height 17
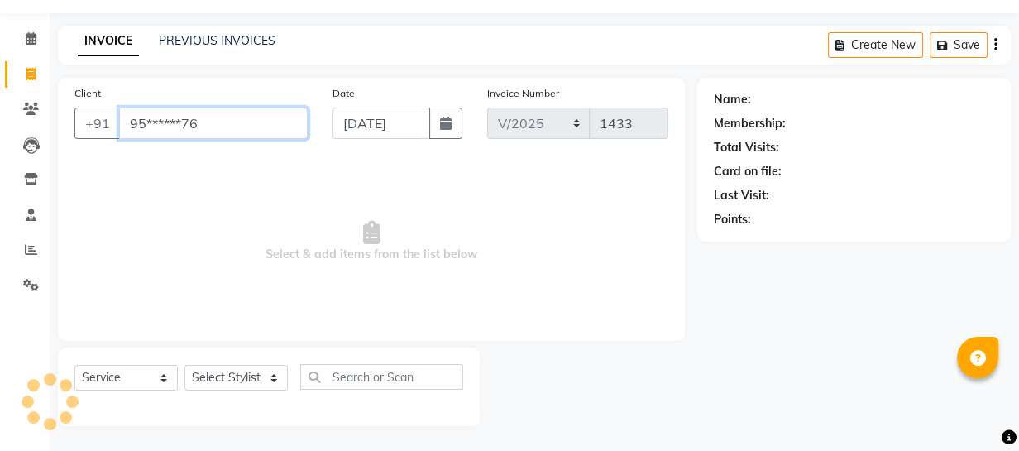
type input "95******76"
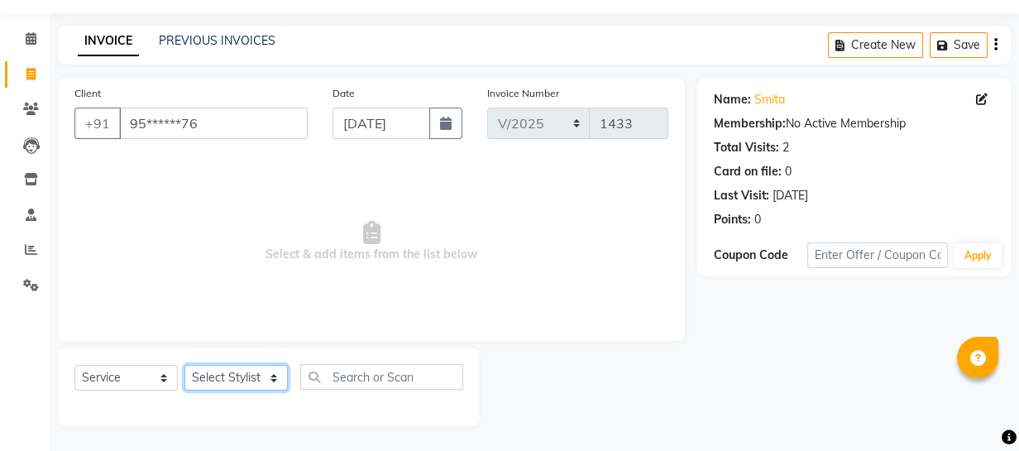
click at [229, 371] on select "Select Stylist Academy Babita [PERSON_NAME] Manager [PERSON_NAME]" at bounding box center [235, 378] width 103 height 26
select select "49199"
click at [184, 365] on select "Select Stylist Academy Babita [PERSON_NAME] Manager [PERSON_NAME]" at bounding box center [235, 378] width 103 height 26
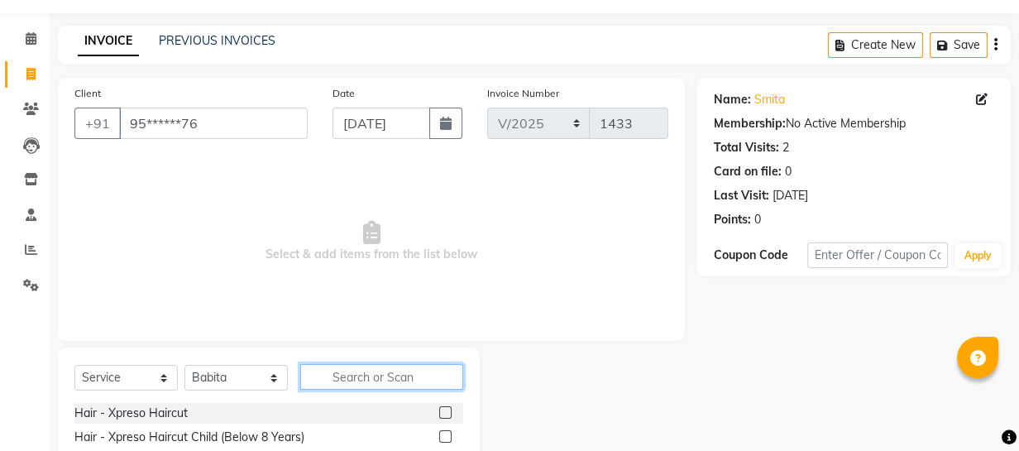
click at [343, 376] on input "text" at bounding box center [381, 377] width 163 height 26
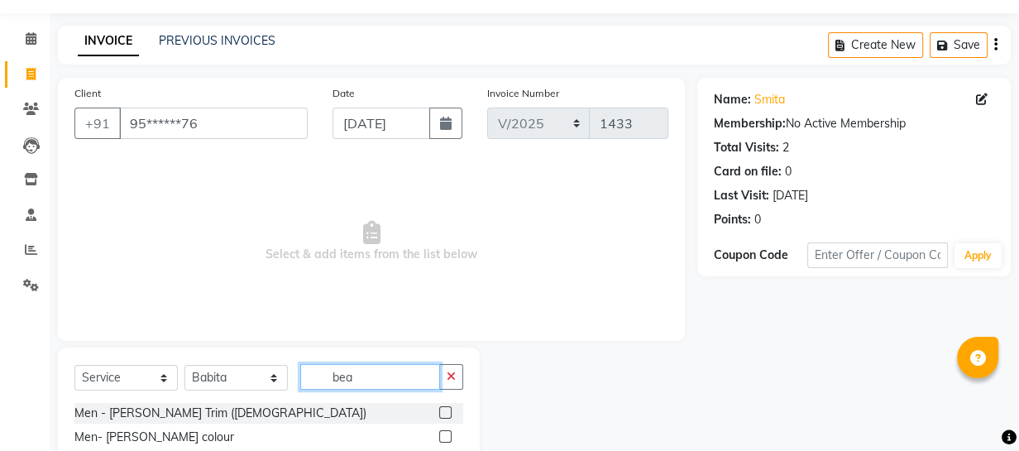
scroll to position [212, 0]
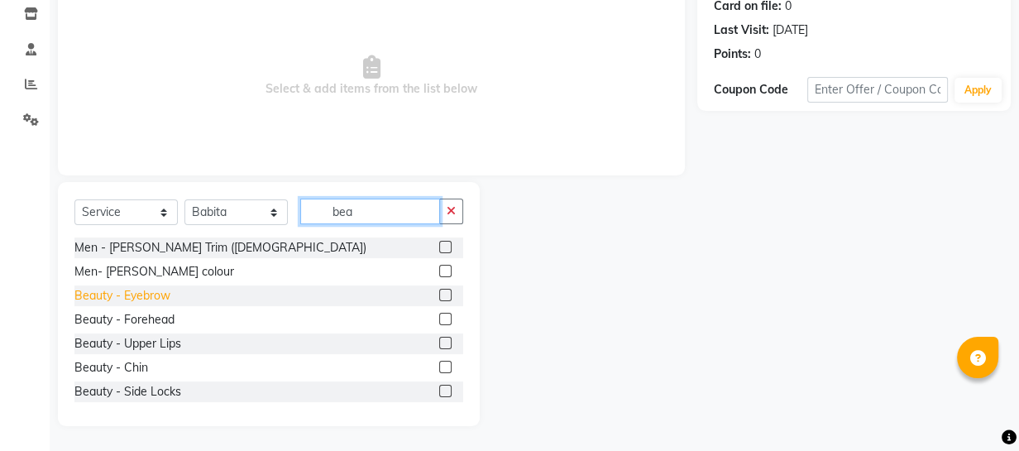
type input "bea"
click at [125, 299] on div "Beauty - Eyebrow" at bounding box center [122, 295] width 96 height 17
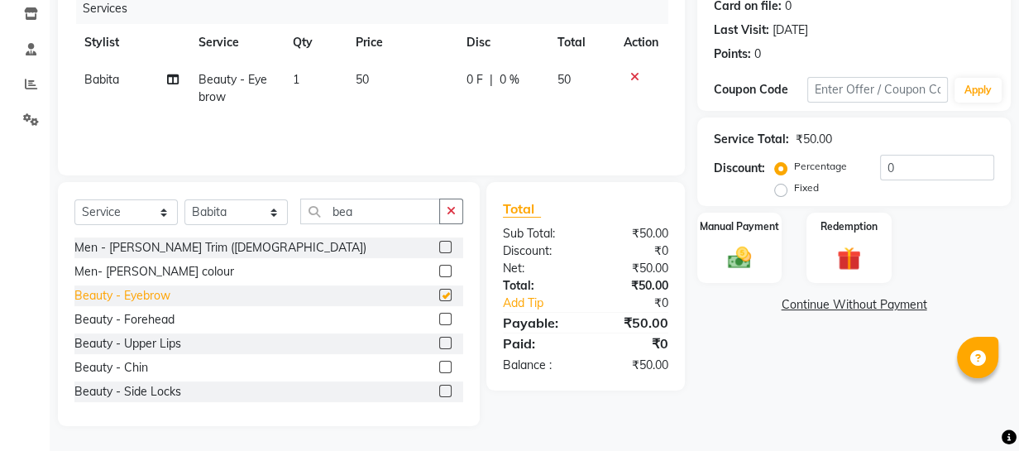
checkbox input "false"
click at [730, 257] on img at bounding box center [739, 257] width 41 height 28
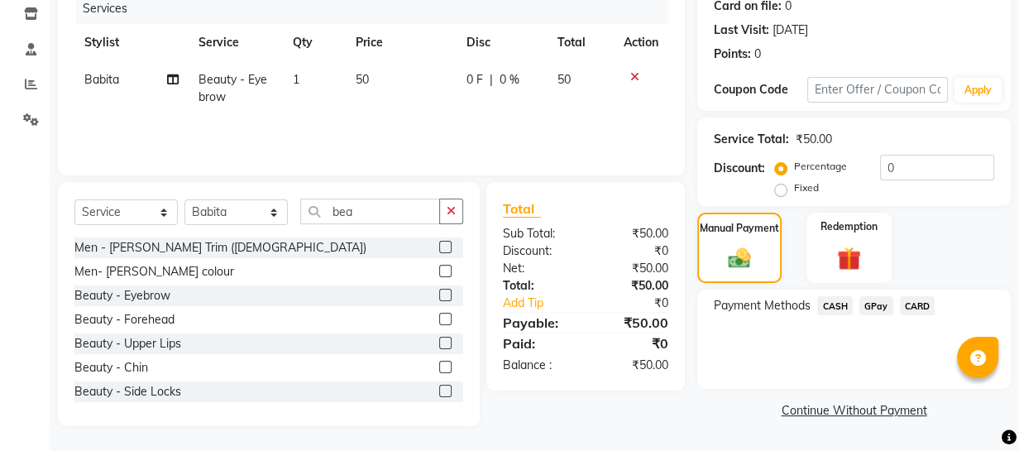
click at [875, 300] on span "GPay" at bounding box center [876, 305] width 34 height 19
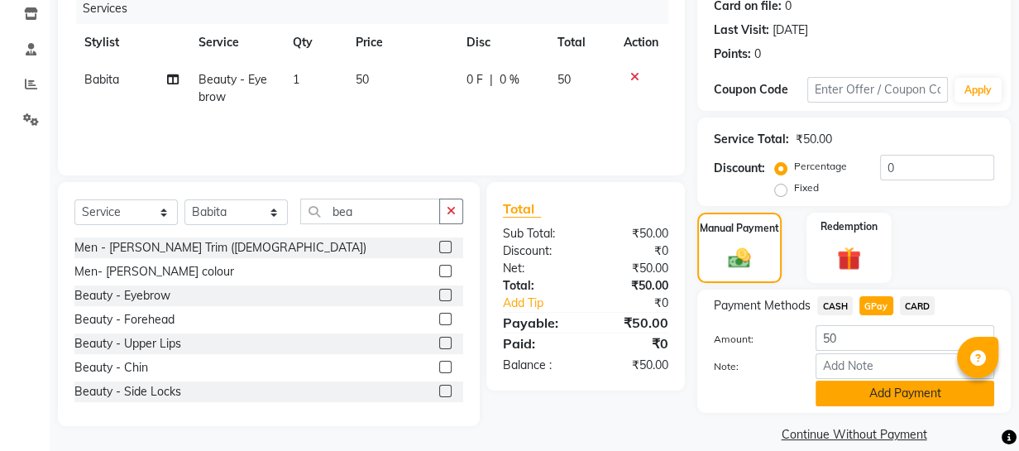
click at [858, 400] on button "Add Payment" at bounding box center [904, 393] width 179 height 26
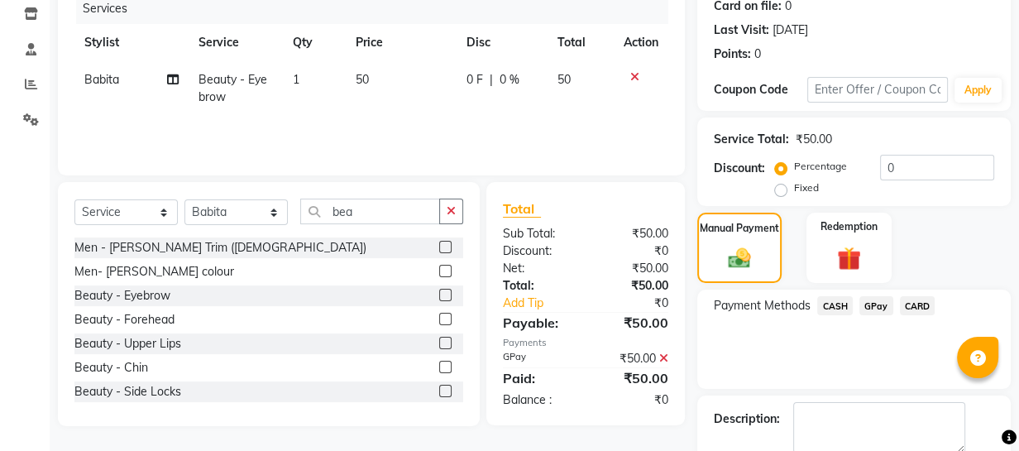
scroll to position [300, 0]
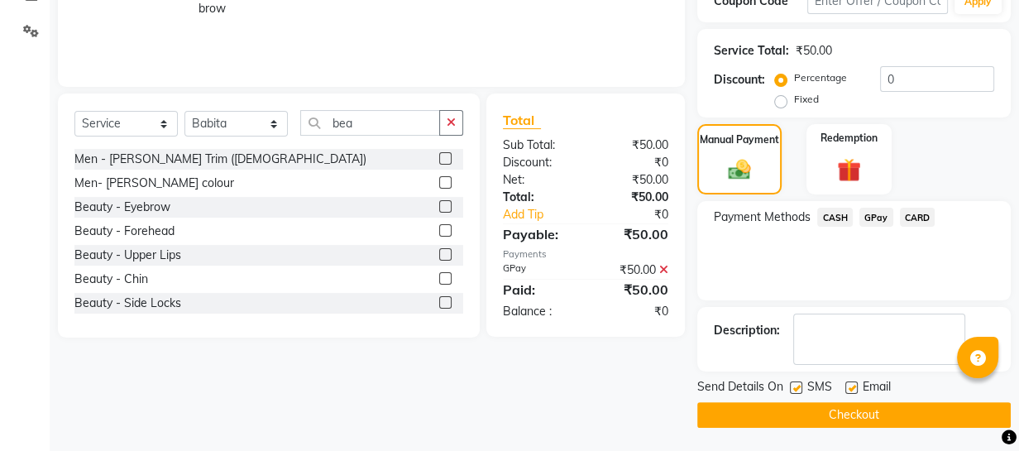
click at [860, 417] on button "Checkout" at bounding box center [853, 415] width 313 height 26
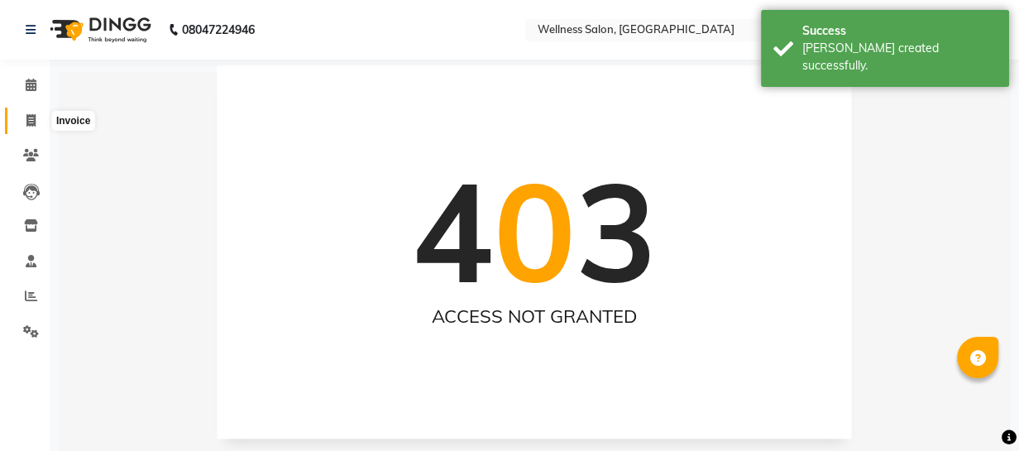
click at [32, 128] on span at bounding box center [31, 121] width 29 height 19
select select "service"
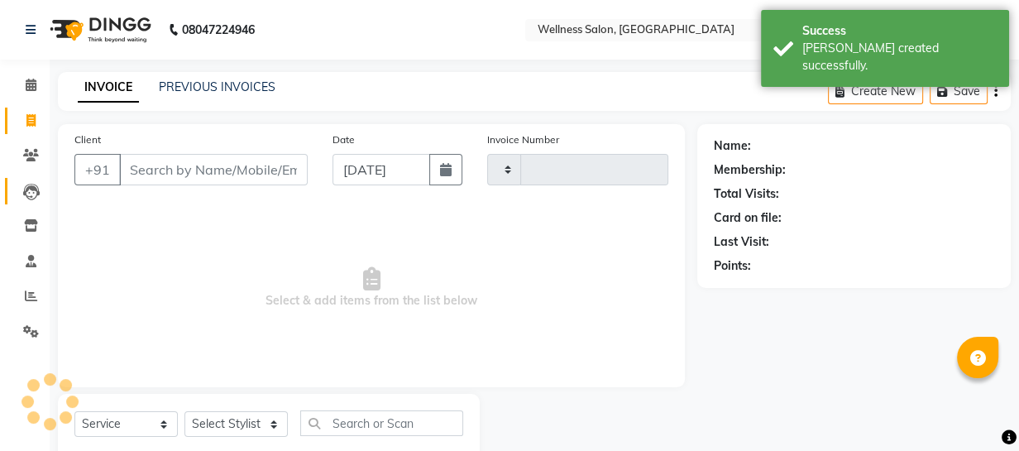
scroll to position [46, 0]
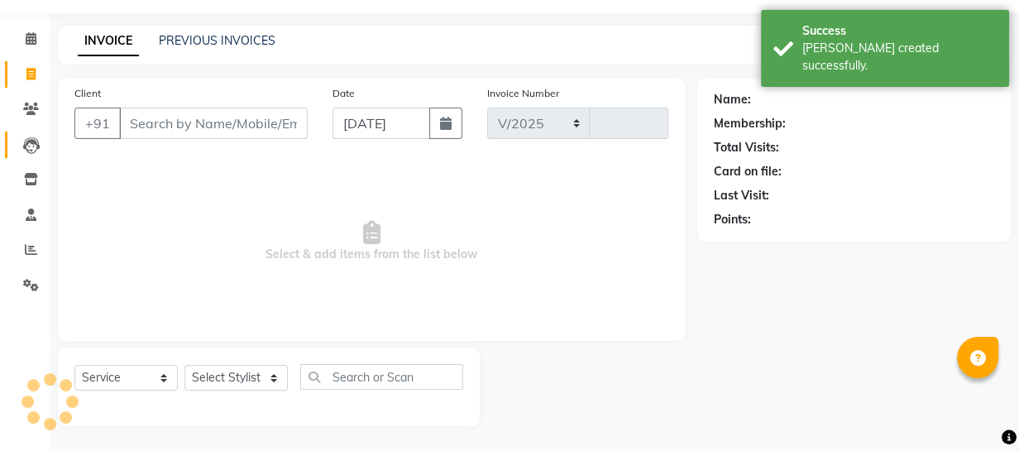
select select "4872"
type input "1434"
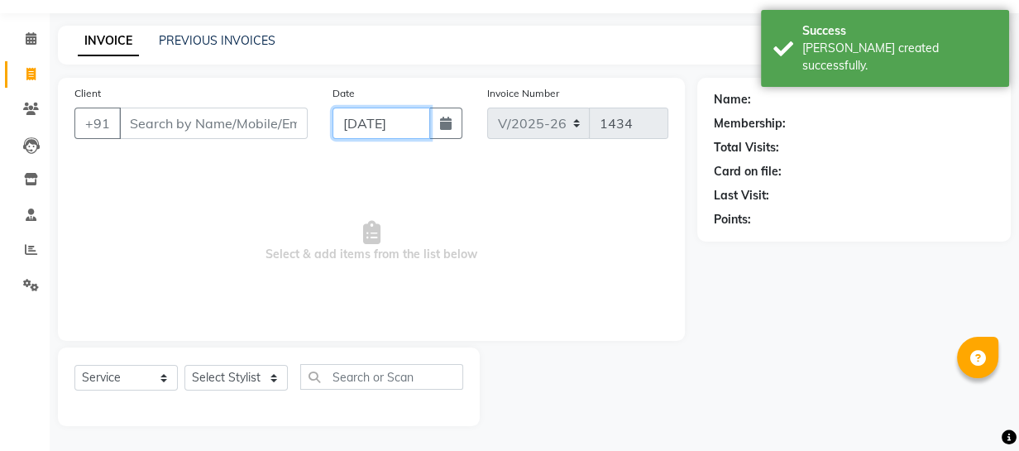
click at [347, 116] on input "[DATE]" at bounding box center [381, 123] width 98 height 31
select select "9"
select select "2025"
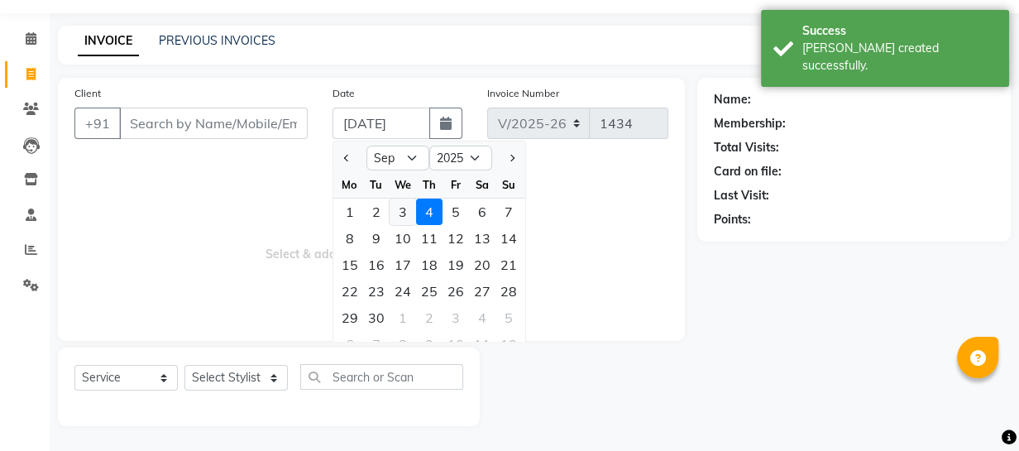
click at [404, 213] on div "3" at bounding box center [403, 211] width 26 height 26
type input "[DATE]"
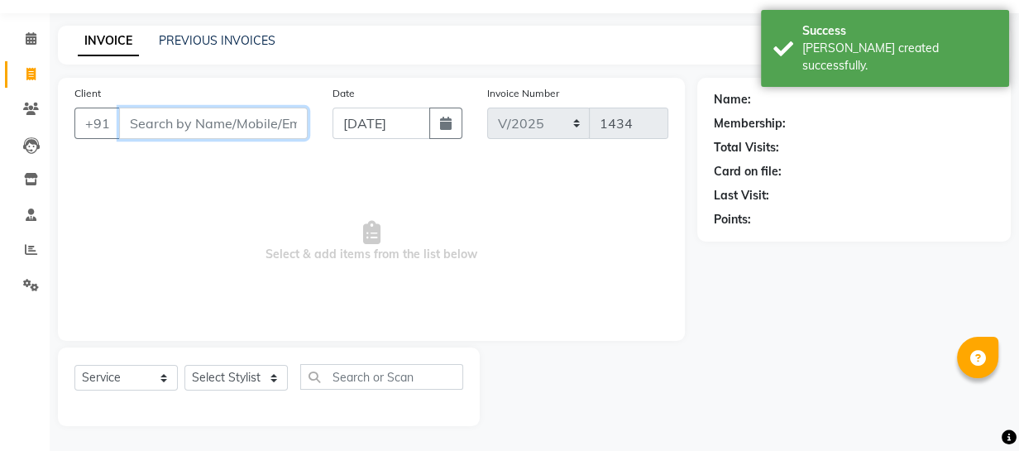
click at [242, 132] on input "Client" at bounding box center [213, 123] width 189 height 31
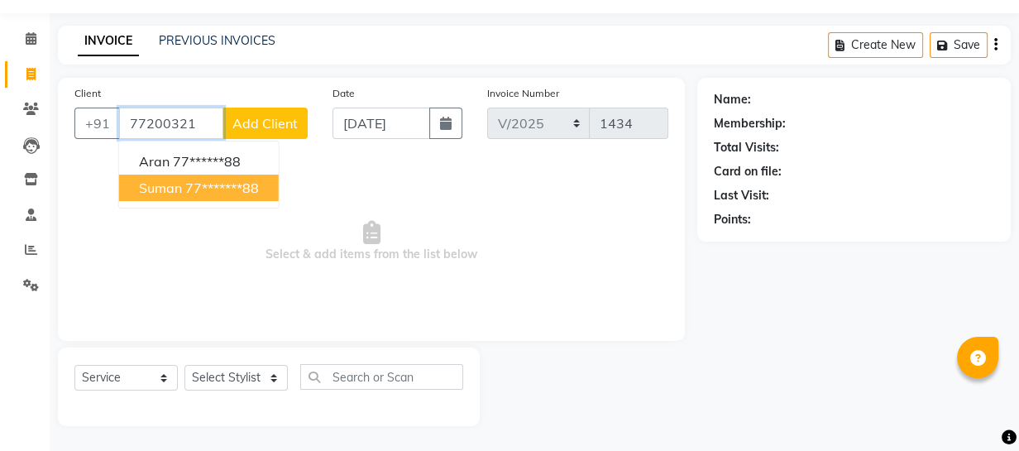
click at [222, 189] on ngb-highlight "77*******88" at bounding box center [222, 187] width 74 height 17
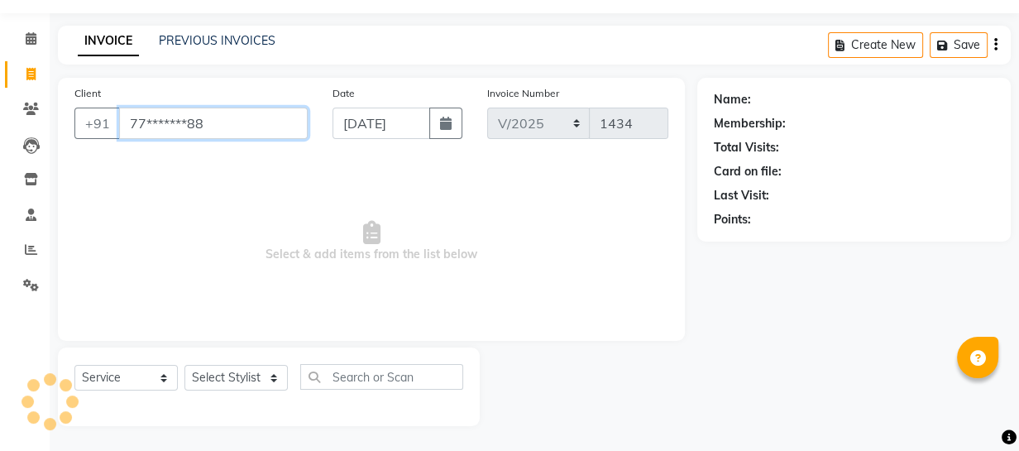
type input "77*******88"
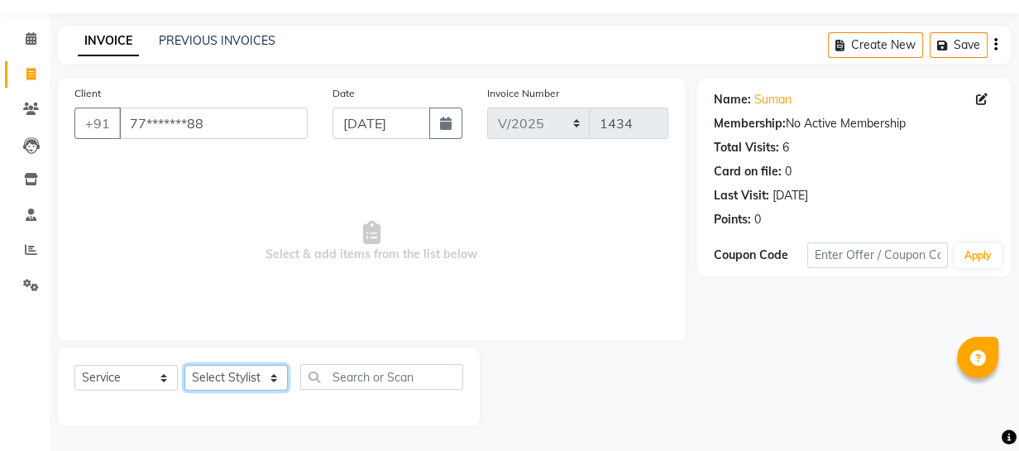
click at [223, 370] on select "Select Stylist Academy Babita [PERSON_NAME] Manager [PERSON_NAME]" at bounding box center [235, 378] width 103 height 26
select select "30219"
click at [184, 365] on select "Select Stylist Academy Babita [PERSON_NAME] Manager [PERSON_NAME]" at bounding box center [235, 378] width 103 height 26
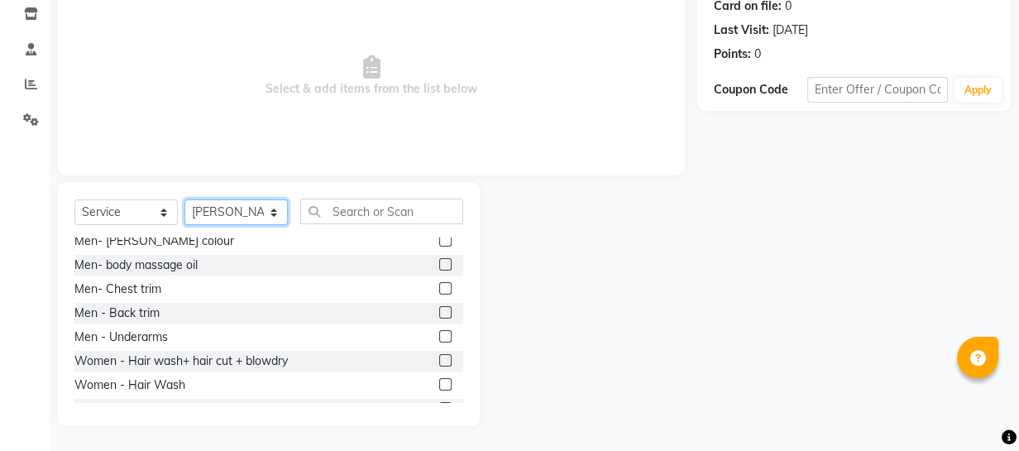
scroll to position [300, 0]
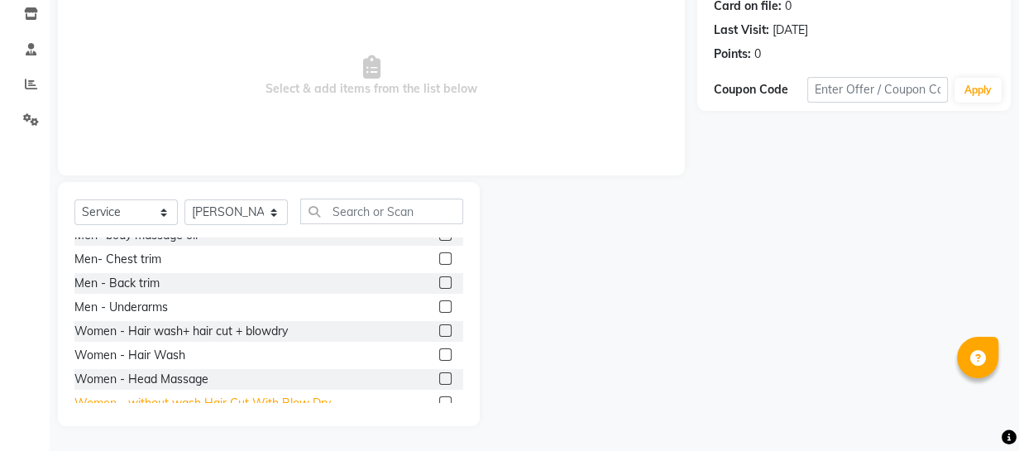
click at [314, 400] on div "Women - without wash Hair Cut With Blow Dry" at bounding box center [202, 402] width 256 height 17
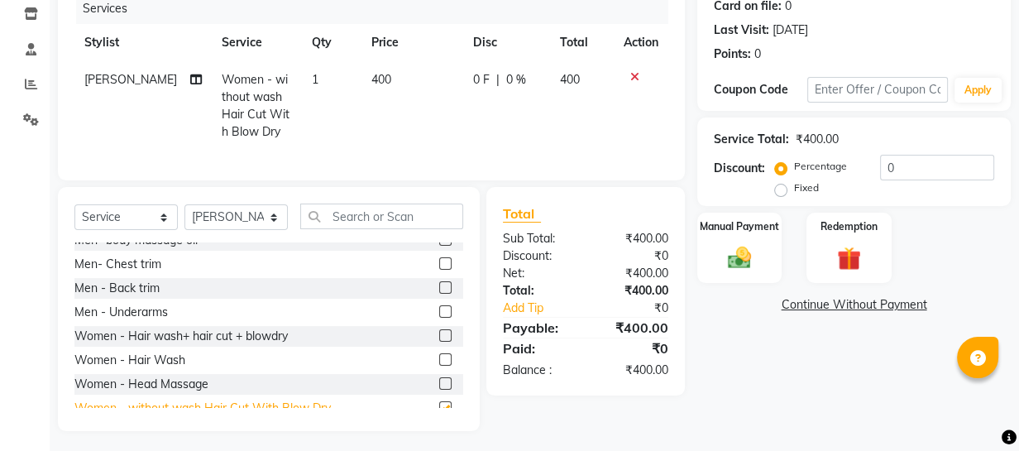
checkbox input "false"
click at [273, 225] on select "Select Stylist Academy Babita [PERSON_NAME] Manager [PERSON_NAME]" at bounding box center [235, 217] width 103 height 26
select select "61588"
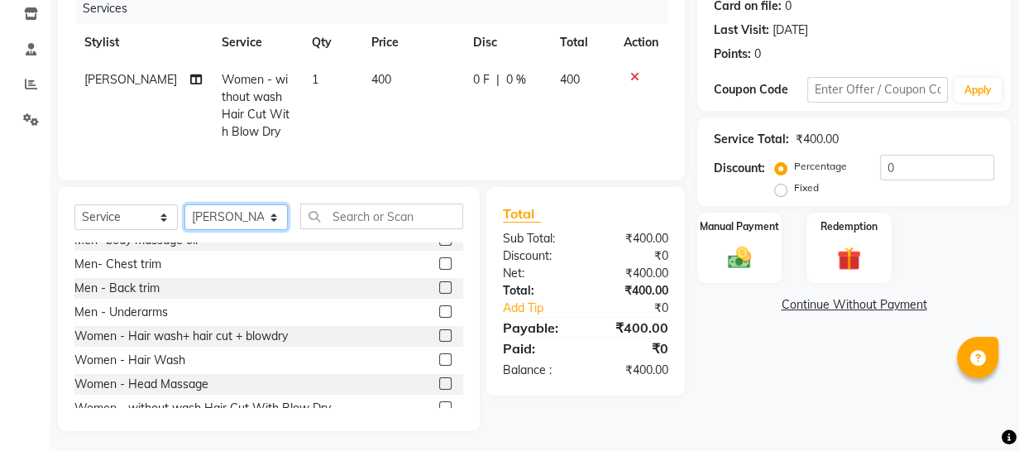
click at [184, 216] on select "Select Stylist Academy Babita [PERSON_NAME] Manager [PERSON_NAME]" at bounding box center [235, 217] width 103 height 26
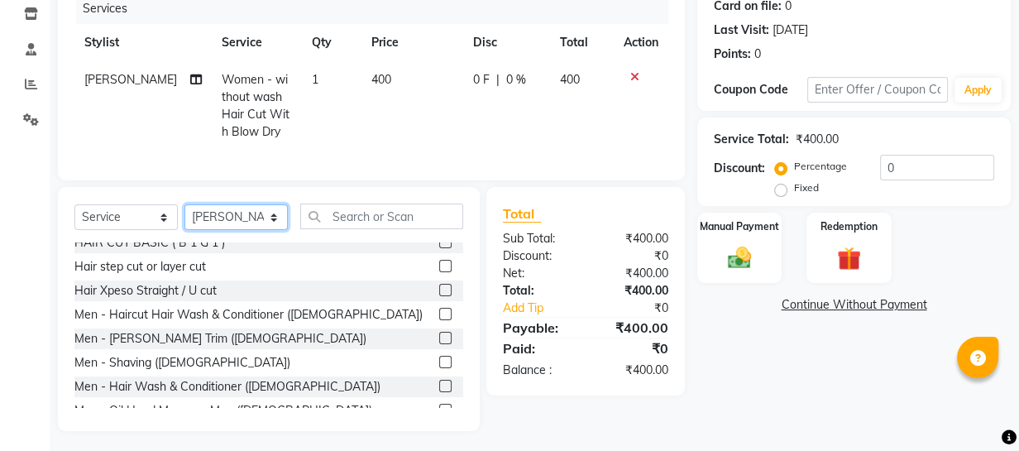
scroll to position [0, 0]
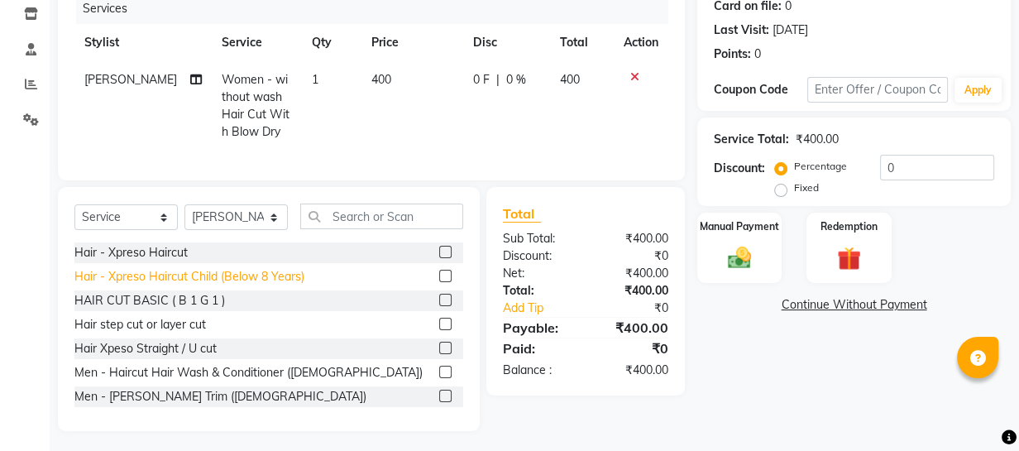
click at [246, 285] on div "Hair - Xpreso Haircut Child (Below 8 Years)" at bounding box center [189, 276] width 230 height 17
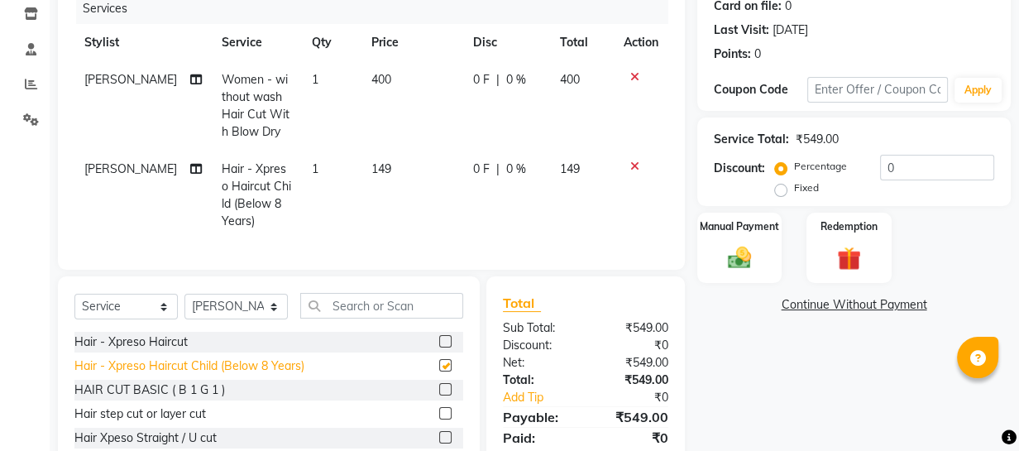
checkbox input "false"
click at [735, 259] on img at bounding box center [739, 257] width 41 height 28
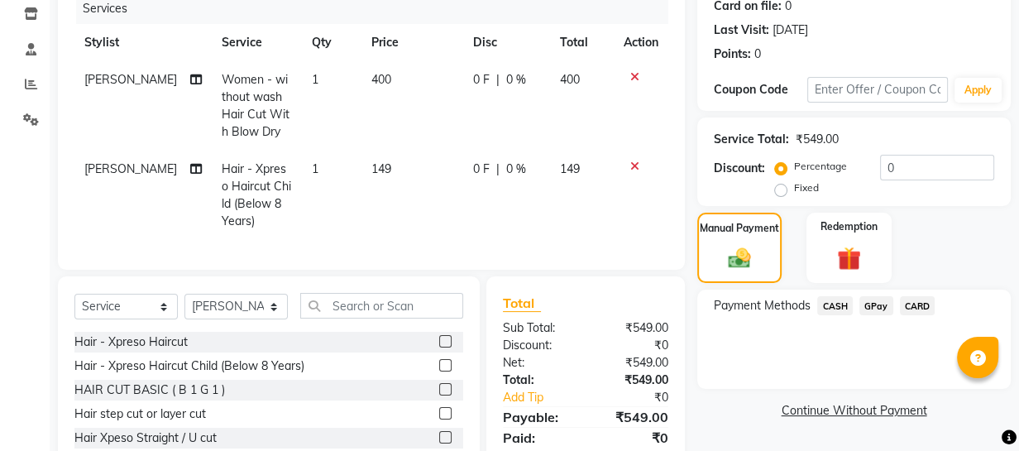
click at [869, 307] on span "GPay" at bounding box center [876, 305] width 34 height 19
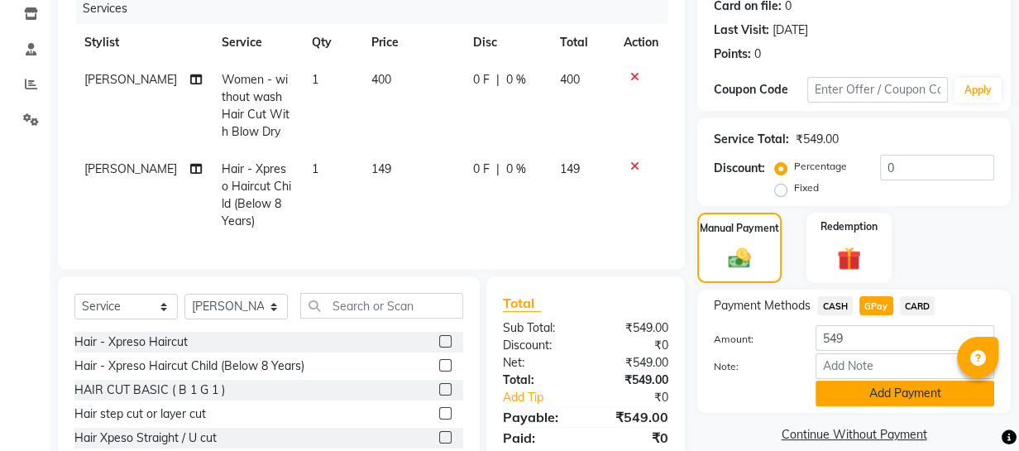
click at [858, 388] on button "Add Payment" at bounding box center [904, 393] width 179 height 26
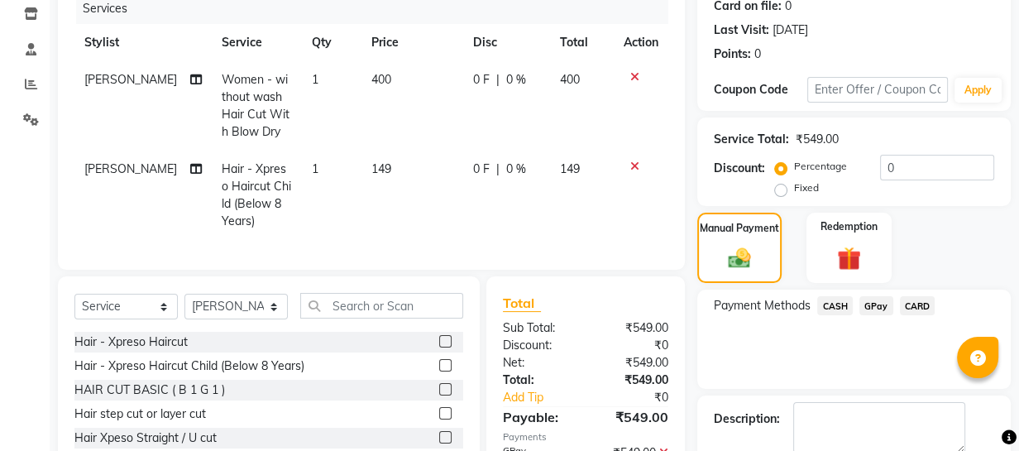
scroll to position [317, 0]
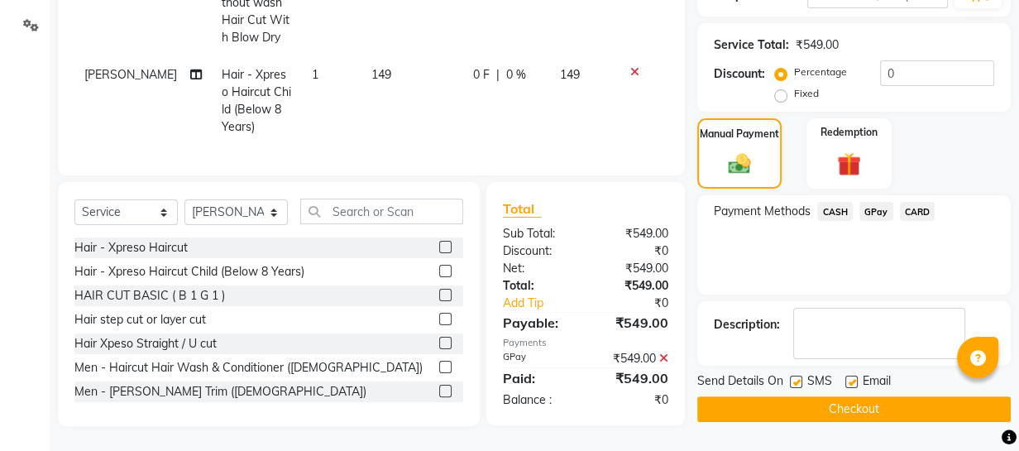
click at [896, 396] on button "Checkout" at bounding box center [853, 409] width 313 height 26
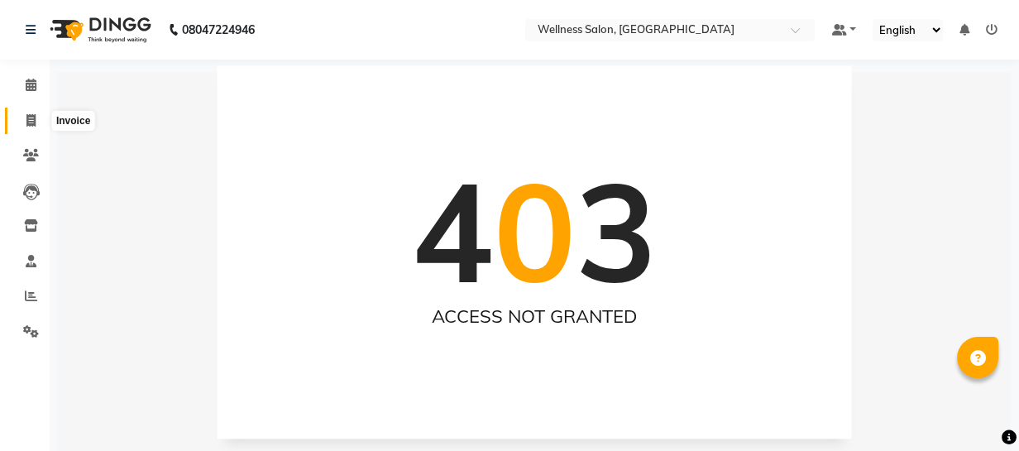
click at [33, 123] on icon at bounding box center [30, 120] width 9 height 12
select select "service"
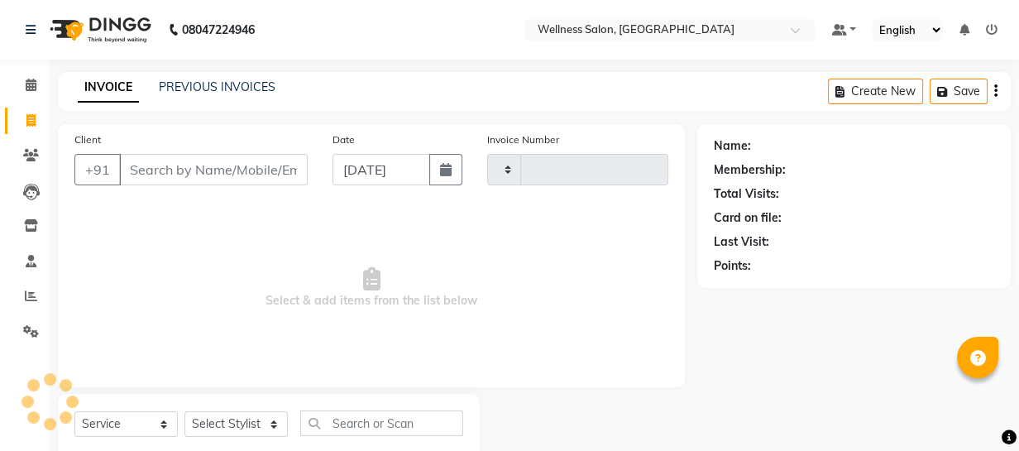
scroll to position [46, 0]
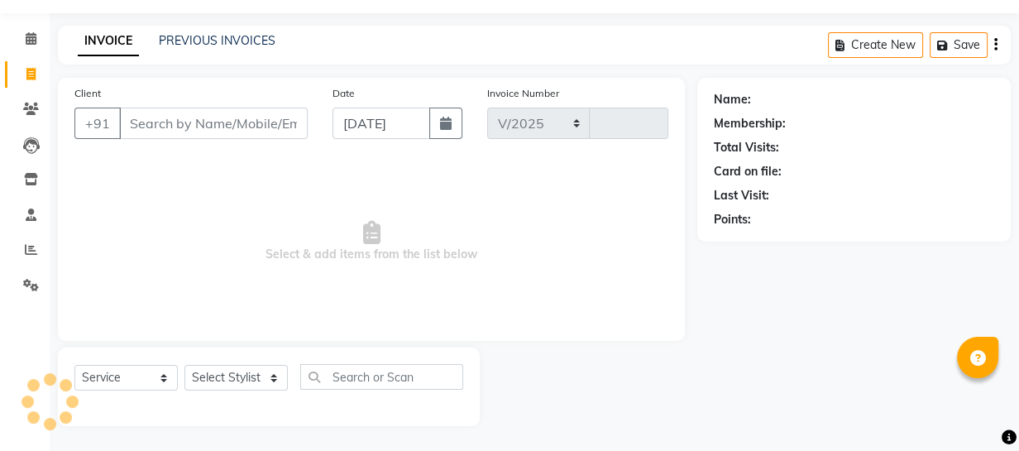
select select "4872"
type input "1435"
click at [353, 127] on input "[DATE]" at bounding box center [381, 123] width 98 height 31
select select "9"
select select "2025"
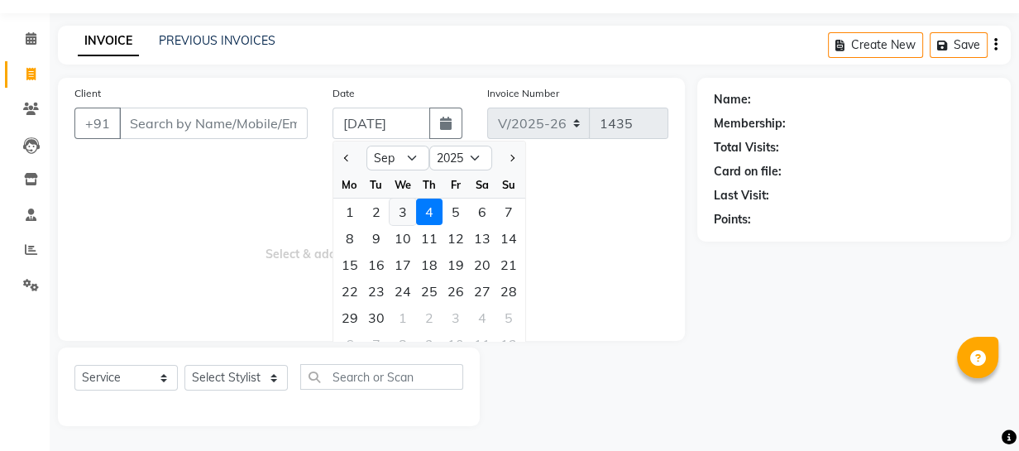
click at [406, 217] on div "3" at bounding box center [403, 211] width 26 height 26
type input "[DATE]"
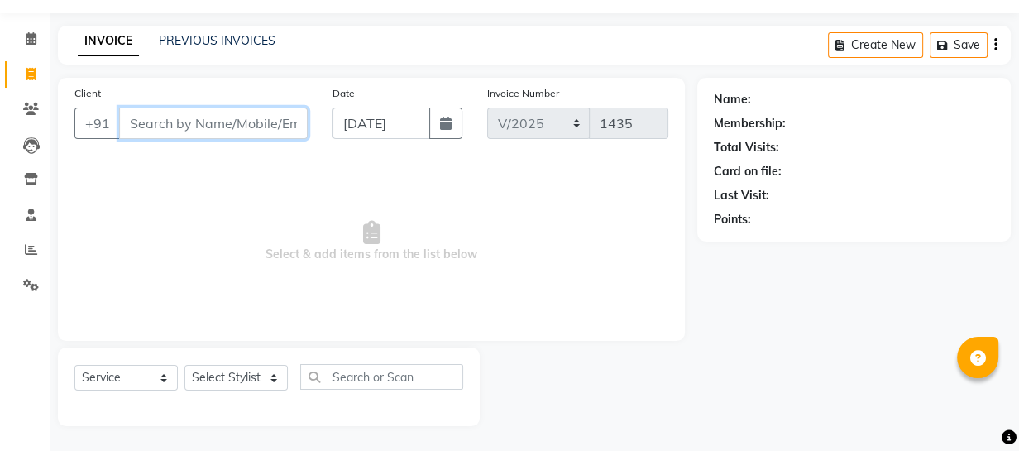
click at [214, 126] on input "Client" at bounding box center [213, 123] width 189 height 31
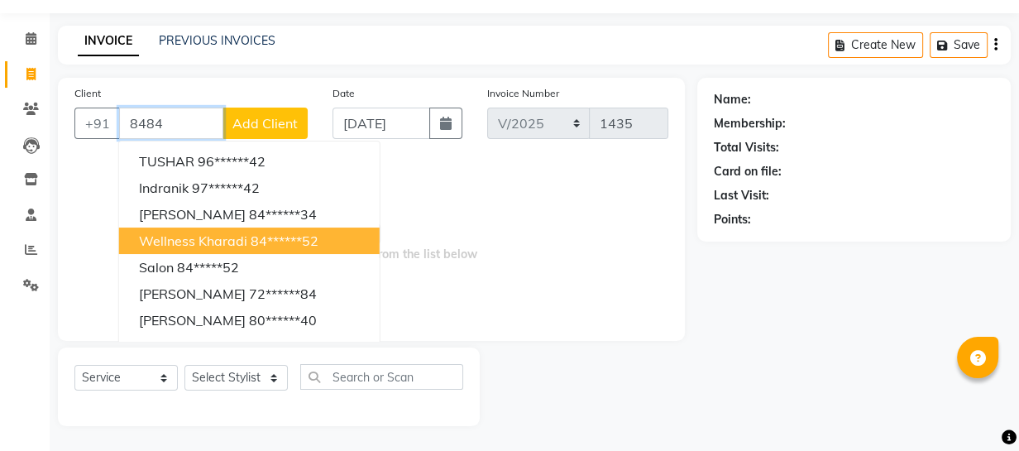
click at [183, 246] on span "wellness kharadi" at bounding box center [193, 240] width 108 height 17
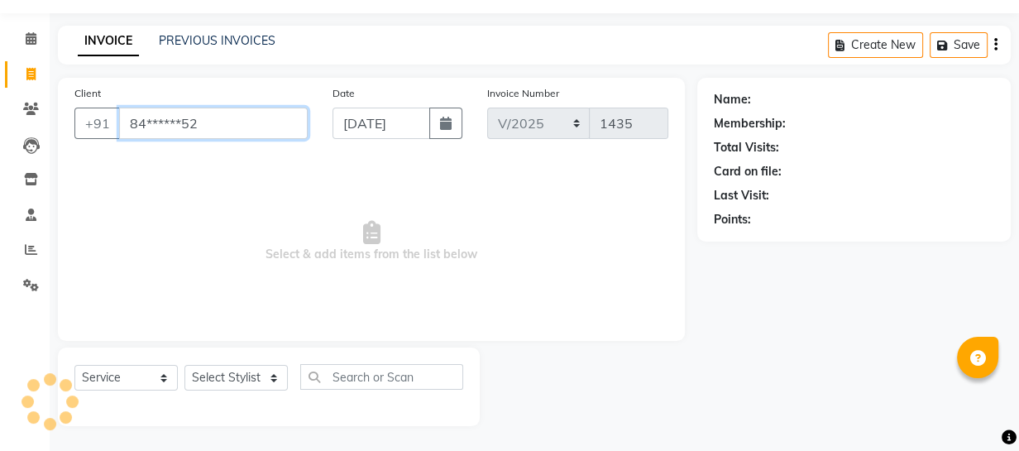
type input "84******52"
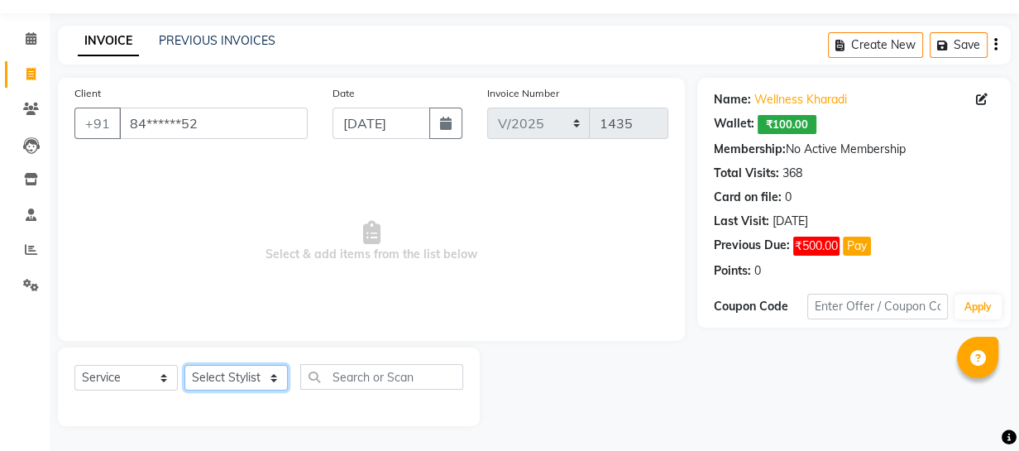
click at [209, 370] on select "Select Stylist Academy Babita [PERSON_NAME] Manager [PERSON_NAME]" at bounding box center [235, 378] width 103 height 26
select select "61588"
click at [184, 365] on select "Select Stylist Academy Babita [PERSON_NAME] Manager [PERSON_NAME]" at bounding box center [235, 378] width 103 height 26
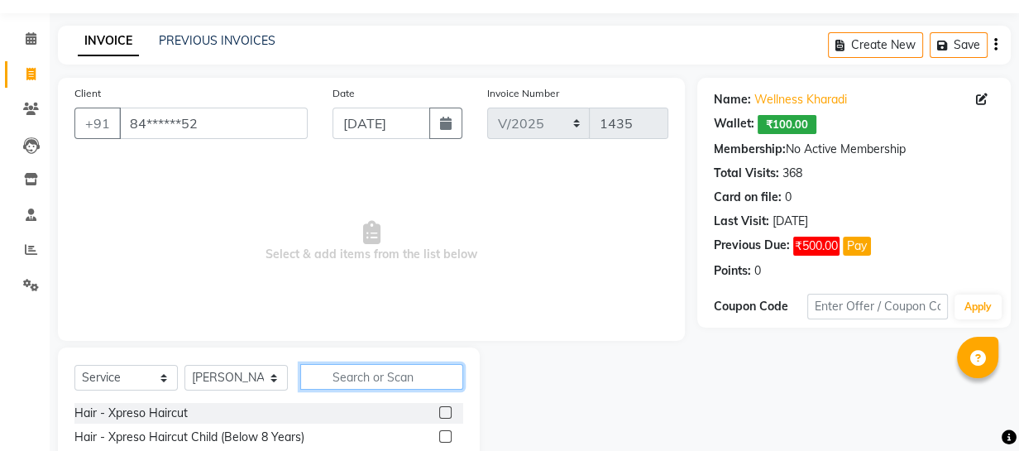
click at [362, 371] on input "text" at bounding box center [381, 377] width 163 height 26
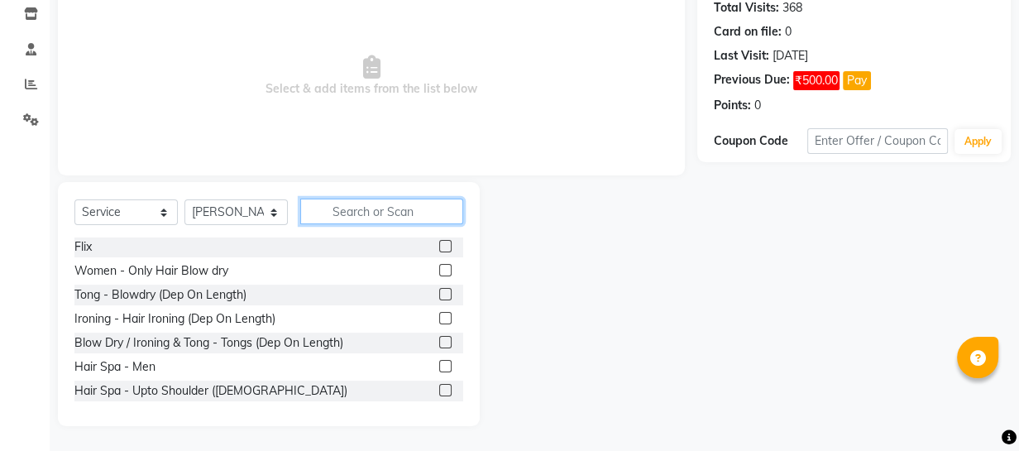
scroll to position [511, 0]
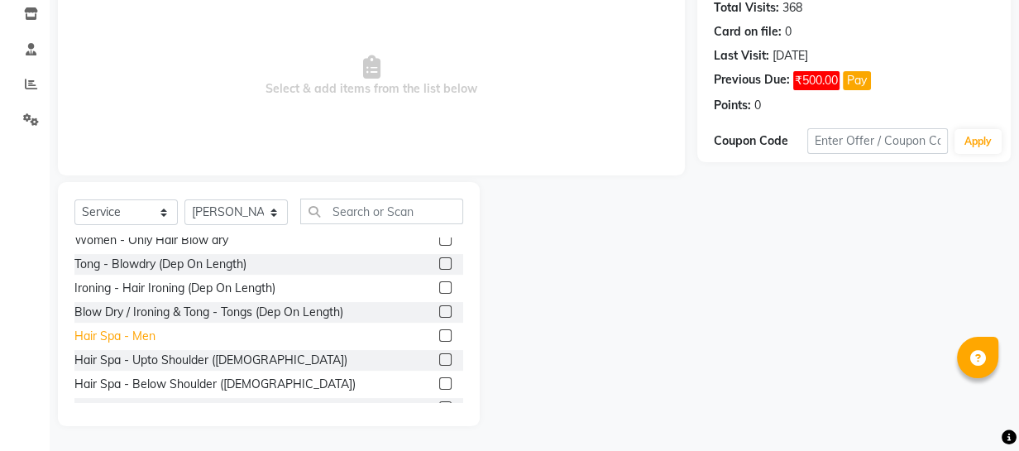
click at [134, 337] on div "Hair Spa - Men" at bounding box center [114, 335] width 81 height 17
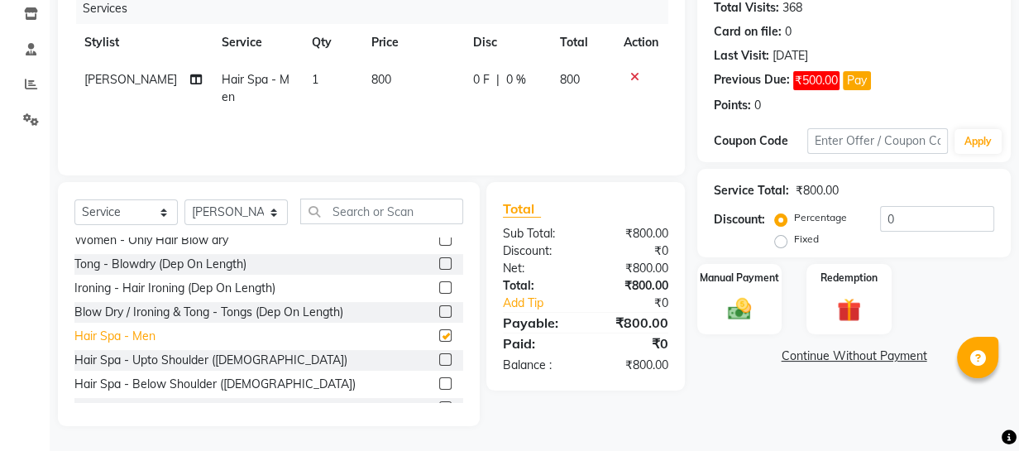
checkbox input "false"
click at [473, 81] on span "0 F" at bounding box center [481, 79] width 17 height 17
select select "61588"
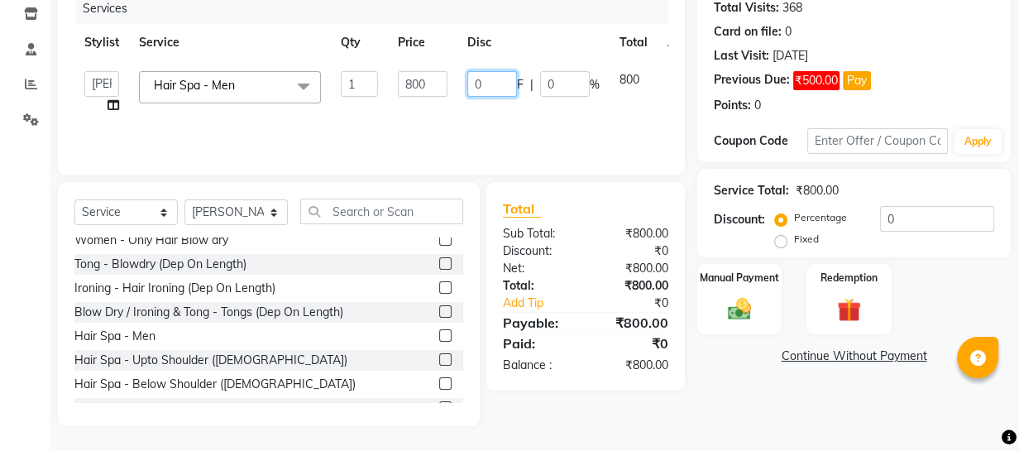
click at [488, 88] on input "0" at bounding box center [492, 84] width 50 height 26
type input "100"
click at [506, 109] on td "100 F | 0 %" at bounding box center [533, 92] width 152 height 63
select select "61588"
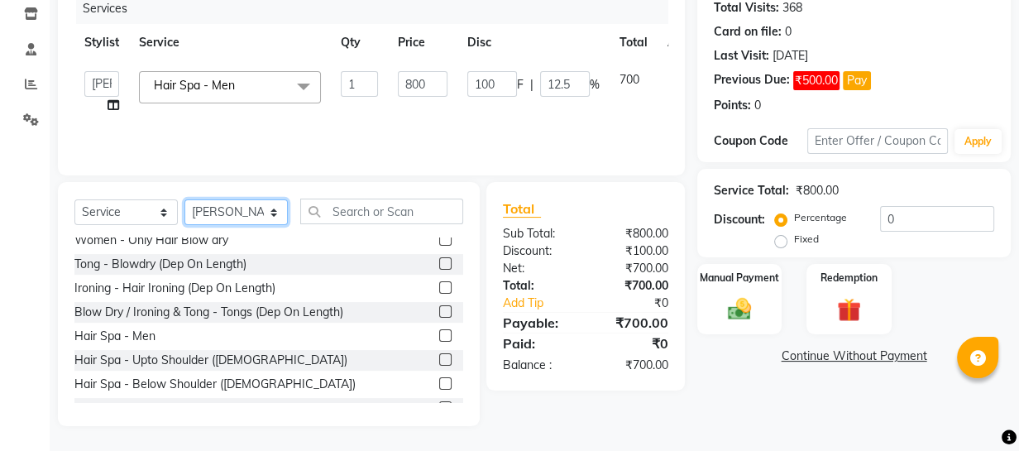
click at [274, 212] on select "Select Stylist Academy Babita [PERSON_NAME] Manager [PERSON_NAME]" at bounding box center [235, 212] width 103 height 26
select select "30219"
click at [184, 199] on select "Select Stylist Academy Babita [PERSON_NAME] Manager [PERSON_NAME]" at bounding box center [235, 212] width 103 height 26
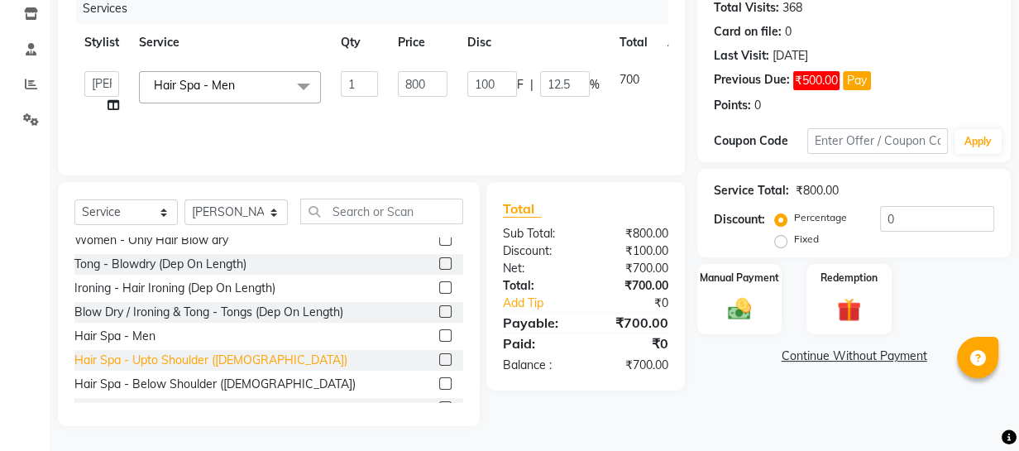
click at [174, 358] on div "Hair Spa - Upto Shoulder ([DEMOGRAPHIC_DATA])" at bounding box center [210, 359] width 273 height 17
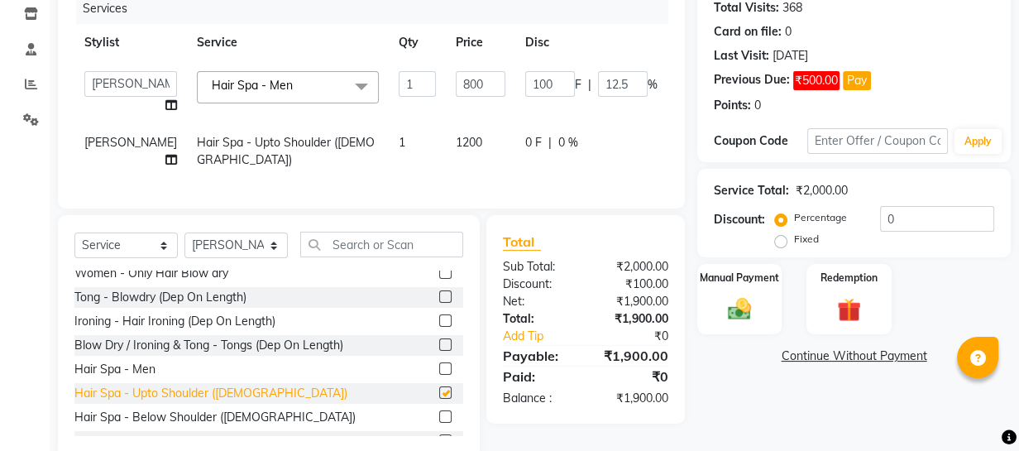
checkbox input "false"
click at [729, 314] on img at bounding box center [739, 308] width 41 height 28
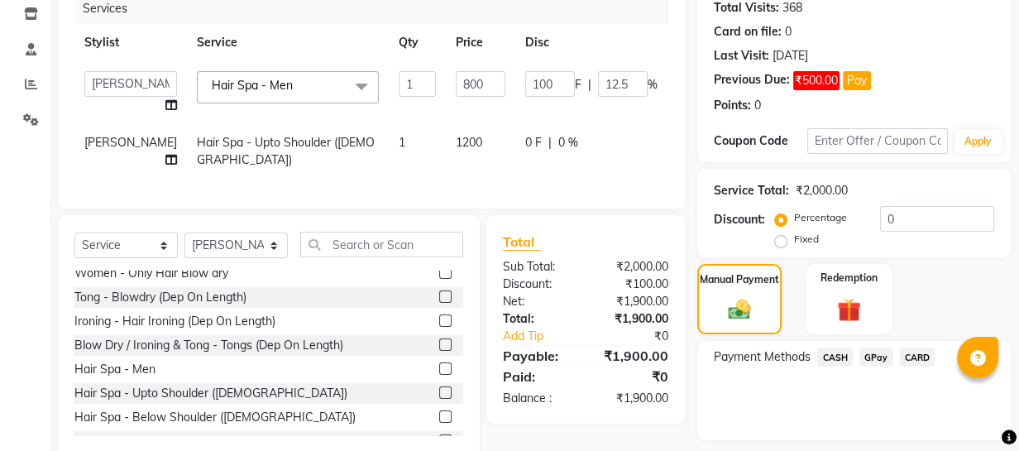
click at [877, 359] on span "GPay" at bounding box center [876, 356] width 34 height 19
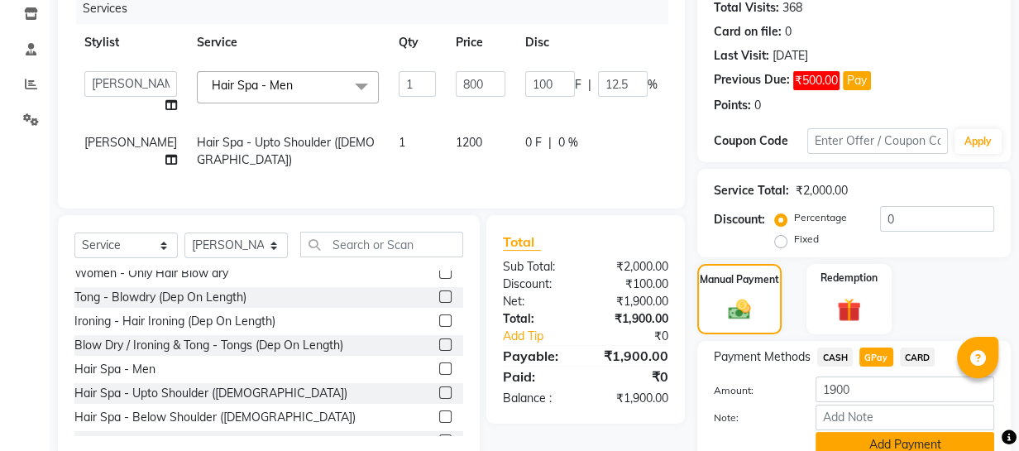
click at [865, 438] on button "Add Payment" at bounding box center [904, 445] width 179 height 26
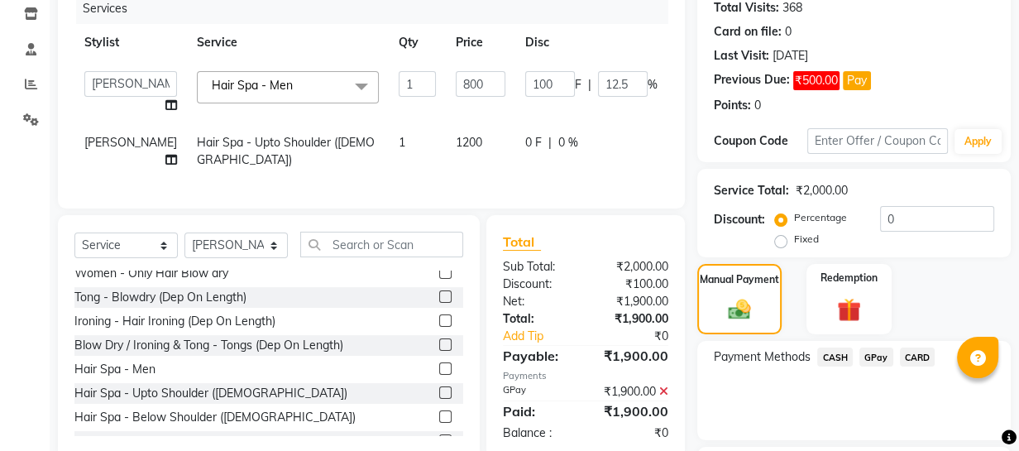
scroll to position [352, 0]
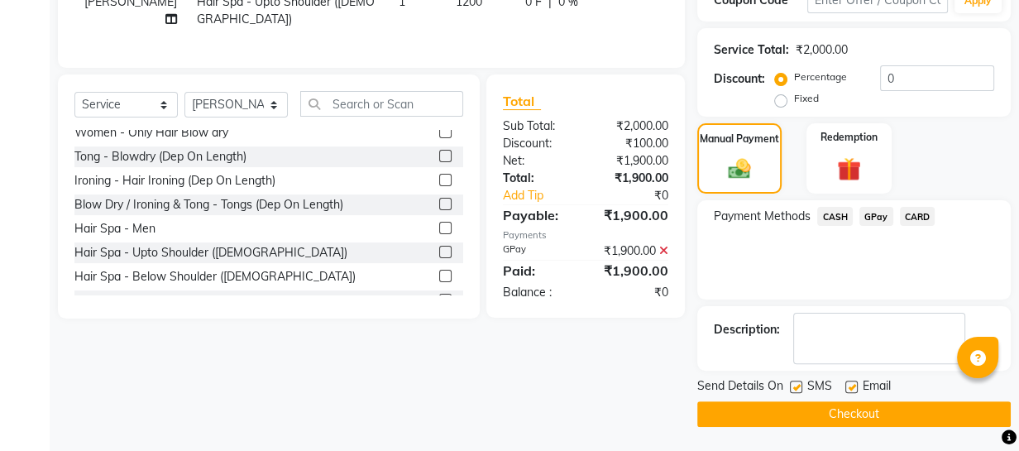
click at [887, 407] on button "Checkout" at bounding box center [853, 414] width 313 height 26
